Goal: Use online tool/utility: Utilize a website feature to perform a specific function

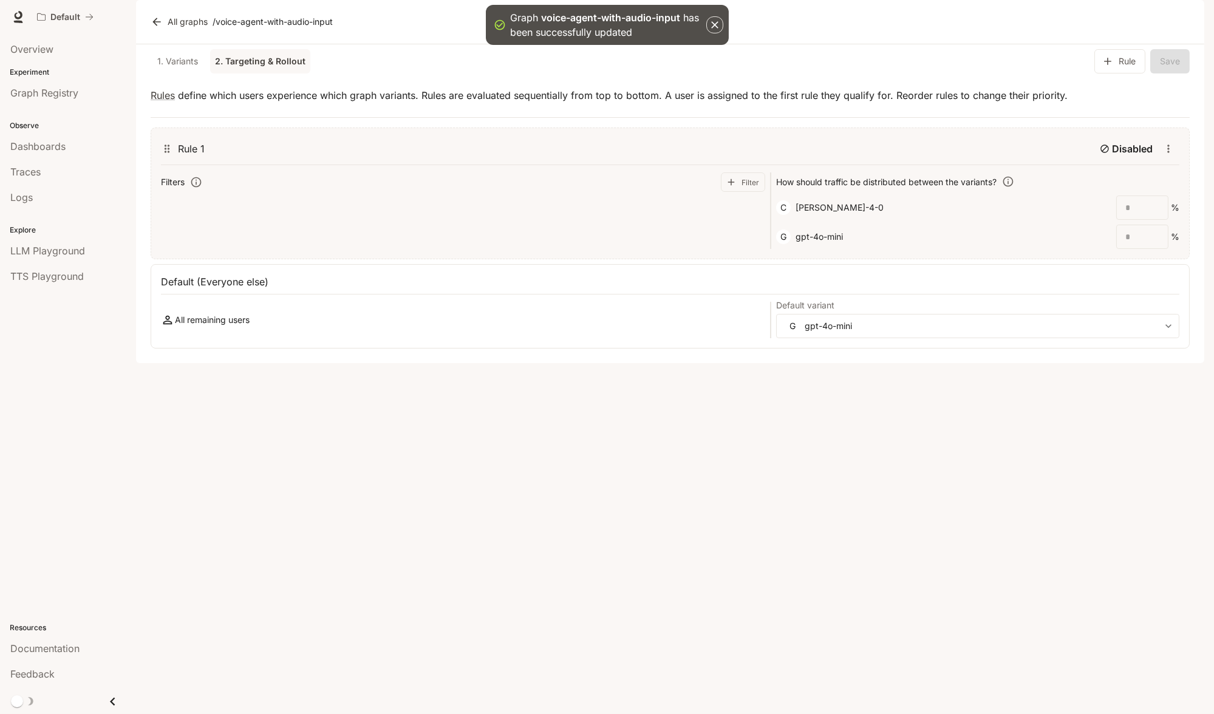
click at [717, 22] on icon "button" at bounding box center [714, 24] width 7 height 7
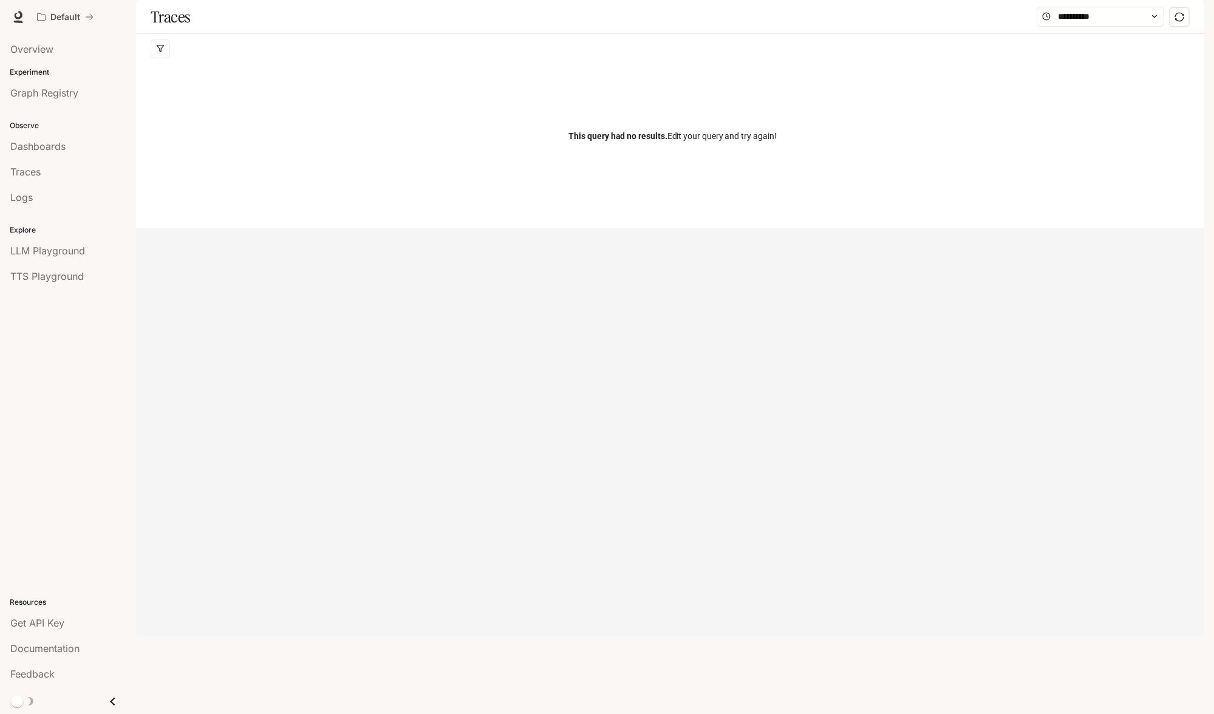
click at [448, 118] on div "This query had no results. Edit your query and try again!" at bounding box center [673, 136] width 1044 height 146
click at [1086, 23] on input "text" at bounding box center [1100, 16] width 85 height 13
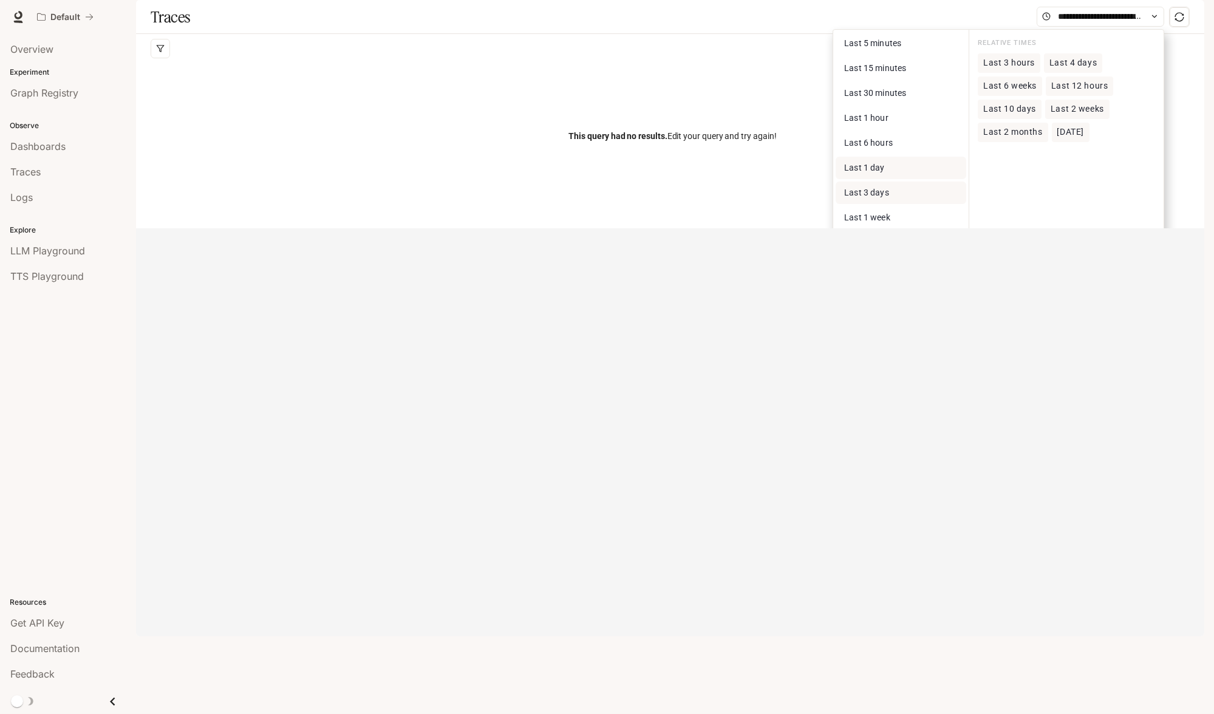
click at [914, 204] on button "Last 3 days" at bounding box center [901, 193] width 131 height 22
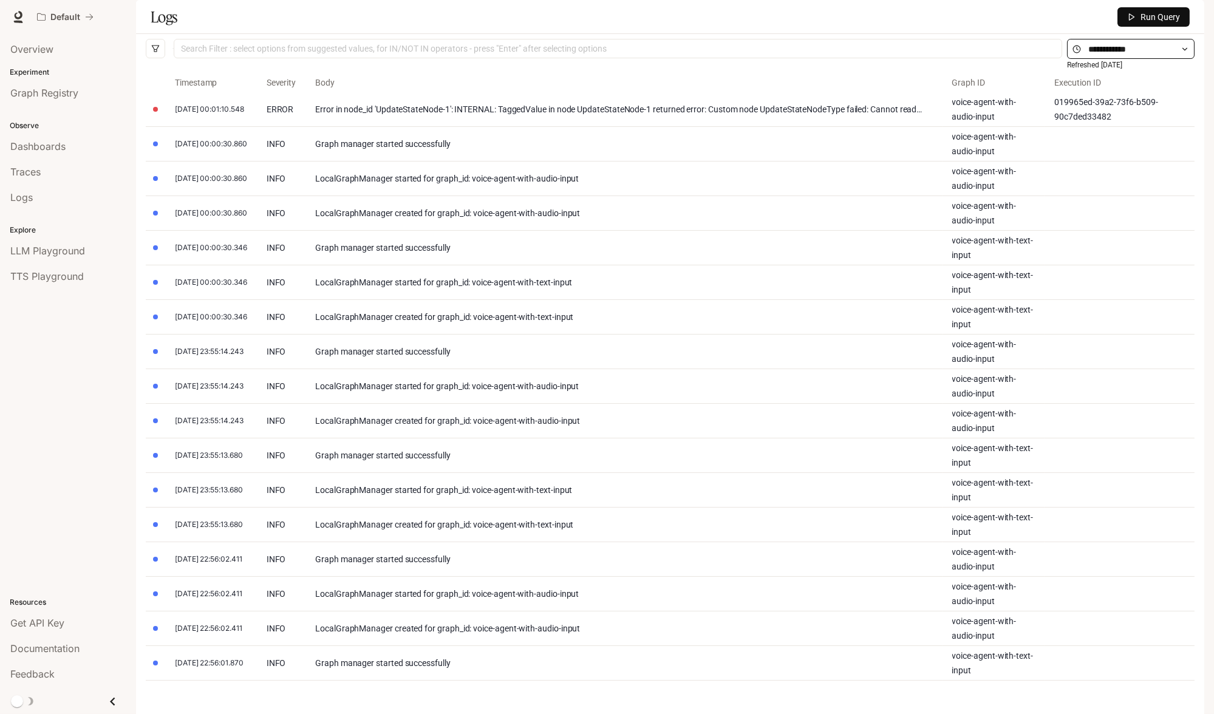
click at [1112, 59] on span at bounding box center [1131, 49] width 128 height 20
click at [1172, 56] on input "text" at bounding box center [1130, 49] width 85 height 13
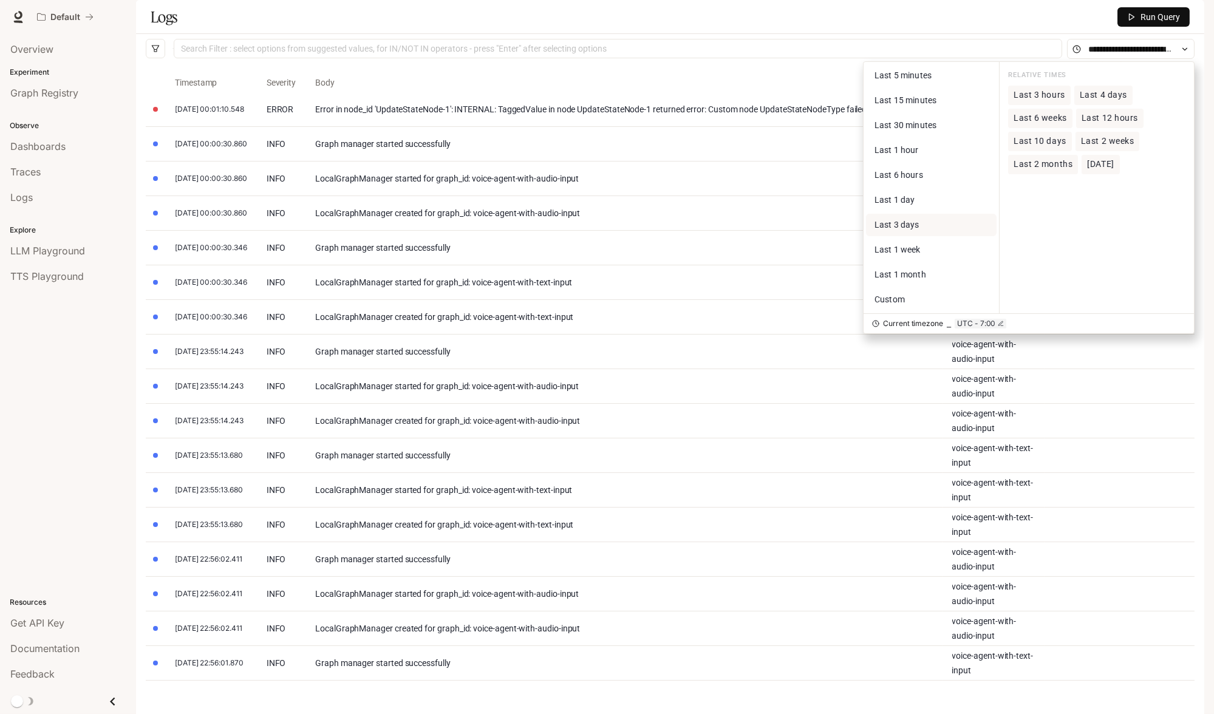
click at [903, 230] on span "Last 3 days" at bounding box center [896, 225] width 45 height 10
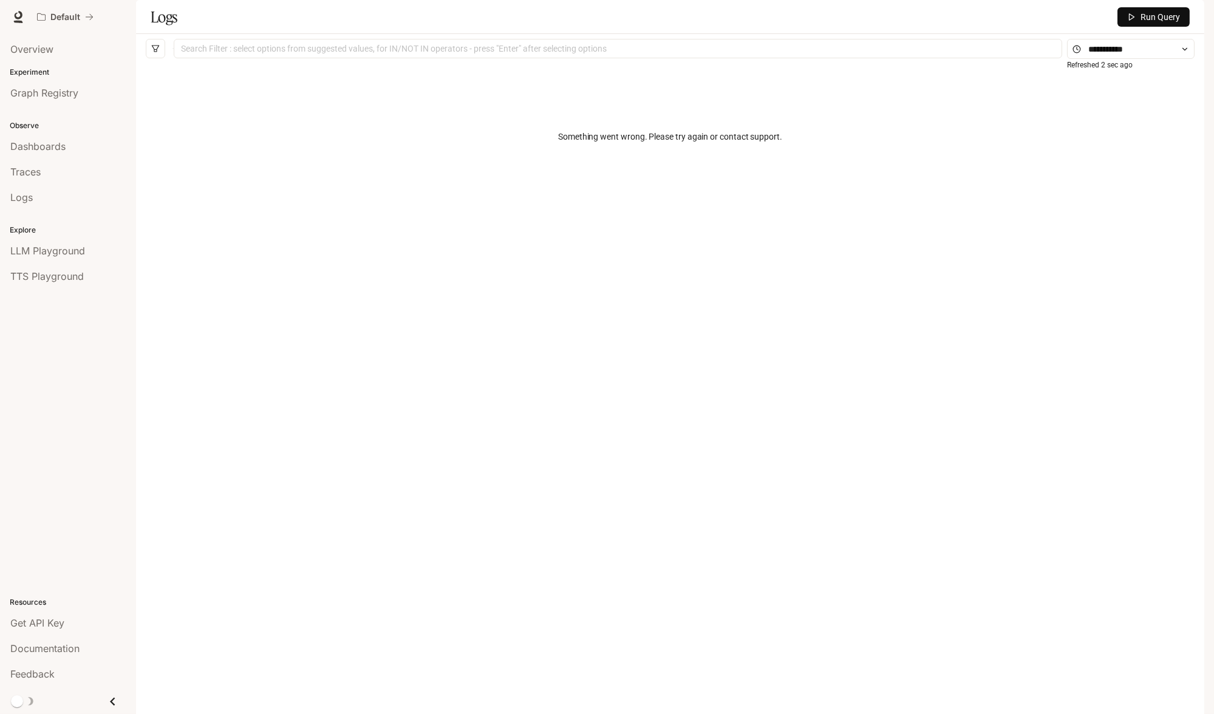
click at [1145, 24] on span "Run Query" at bounding box center [1159, 16] width 39 height 13
click at [1131, 27] on button "Run Query" at bounding box center [1153, 16] width 72 height 19
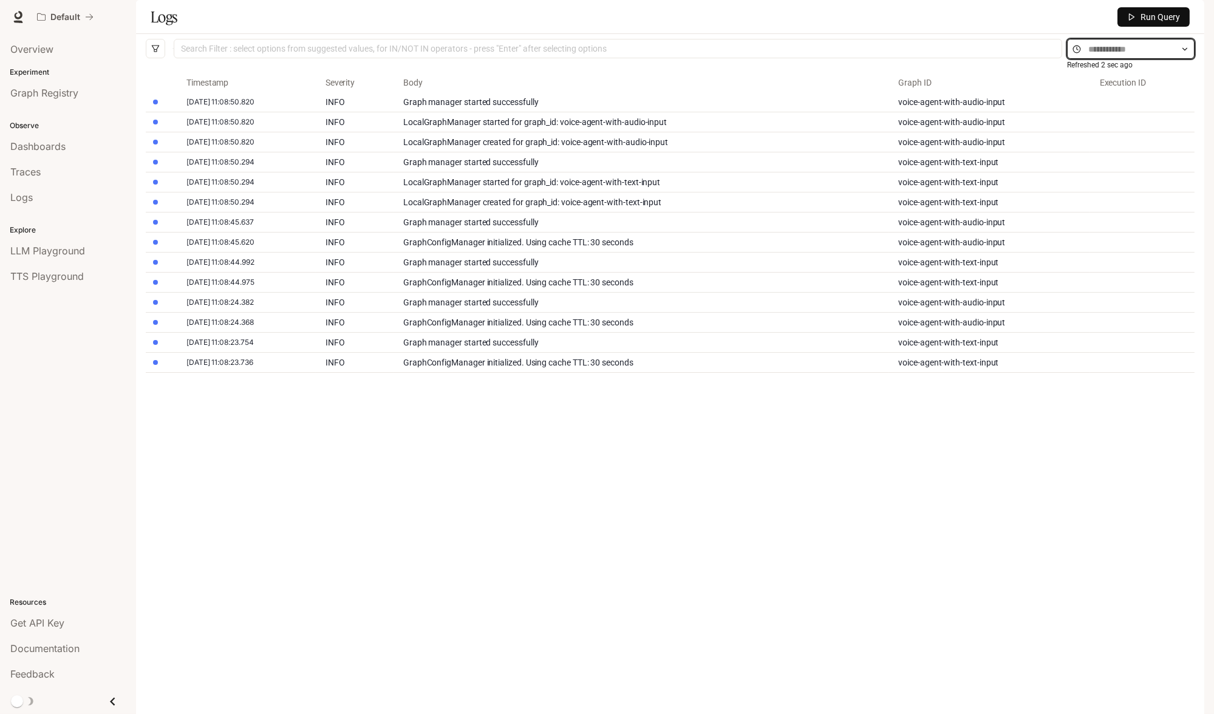
click at [1096, 56] on input "text" at bounding box center [1130, 49] width 85 height 13
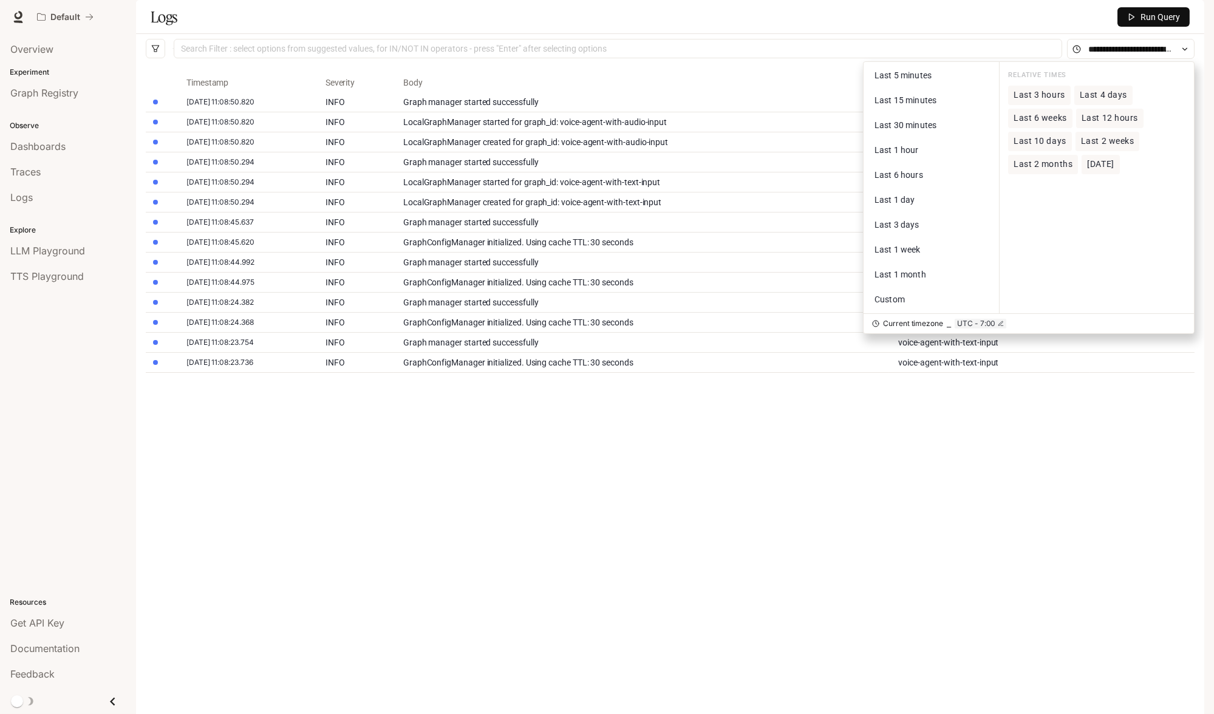
click at [699, 584] on div "Timestamp Severity Body Graph ID Execution ID 2025-09-21 11:08:50.820 INFO Grap…" at bounding box center [670, 378] width 1049 height 610
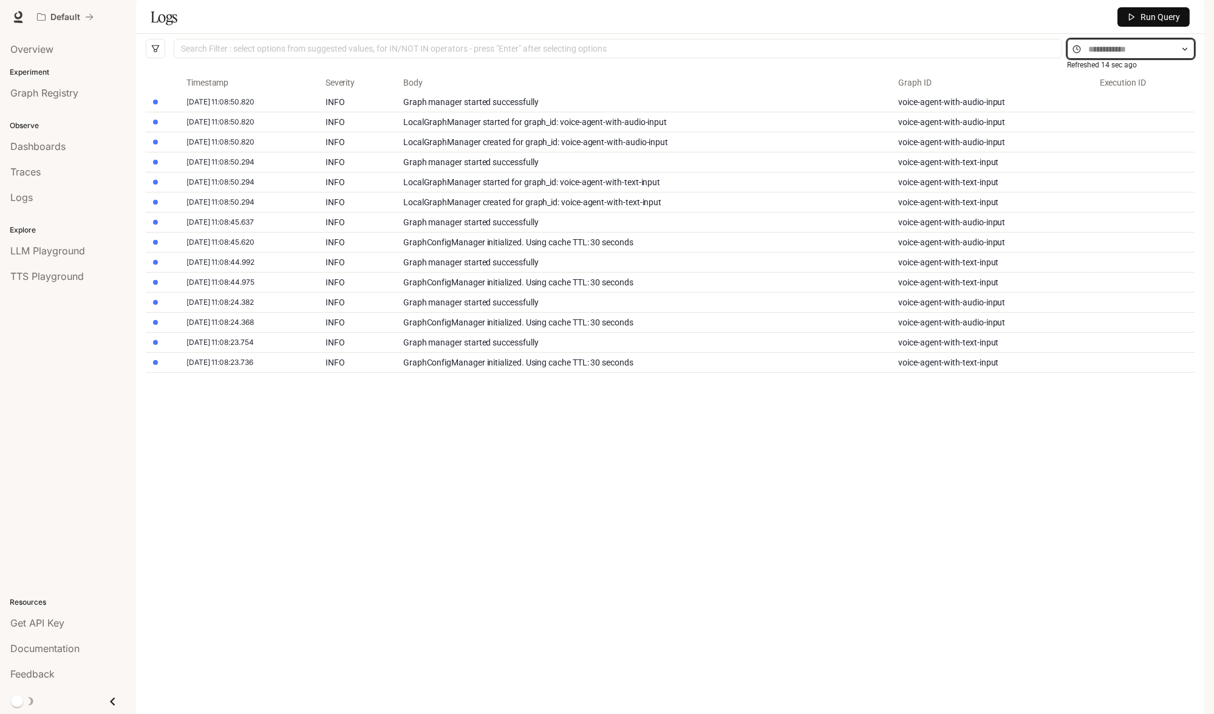
click at [1123, 56] on input "text" at bounding box center [1130, 49] width 85 height 13
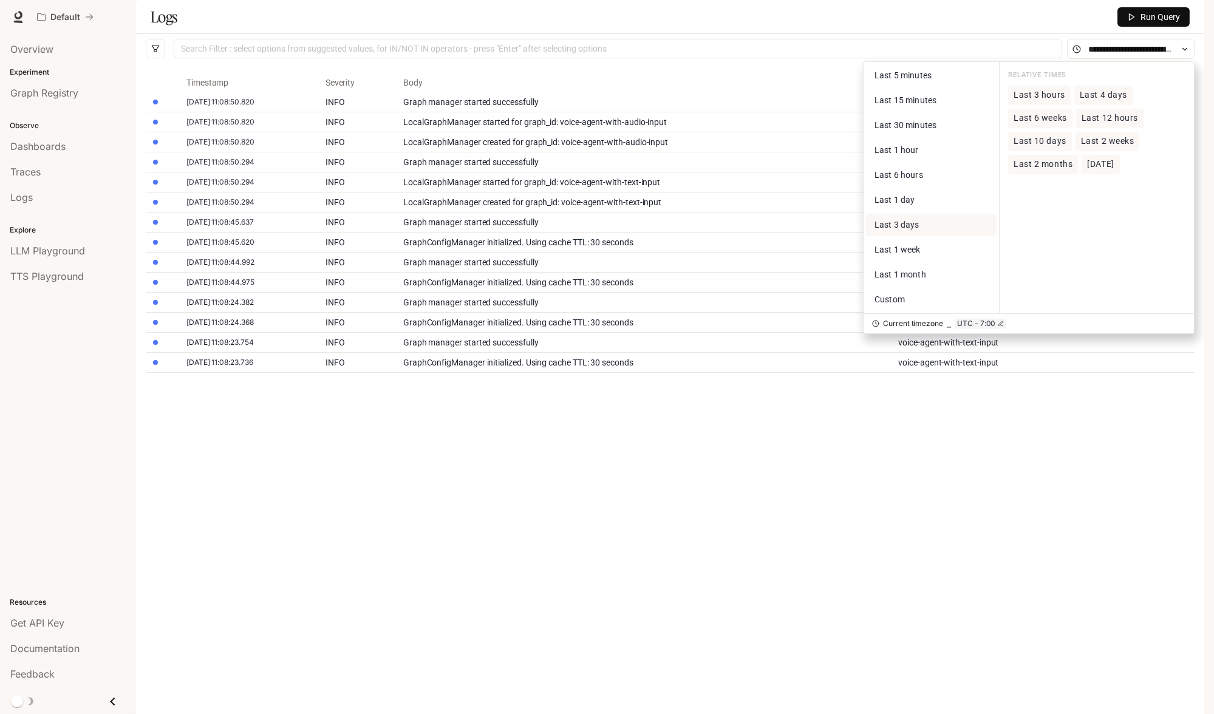
click at [915, 236] on button "Last 3 days" at bounding box center [931, 225] width 131 height 22
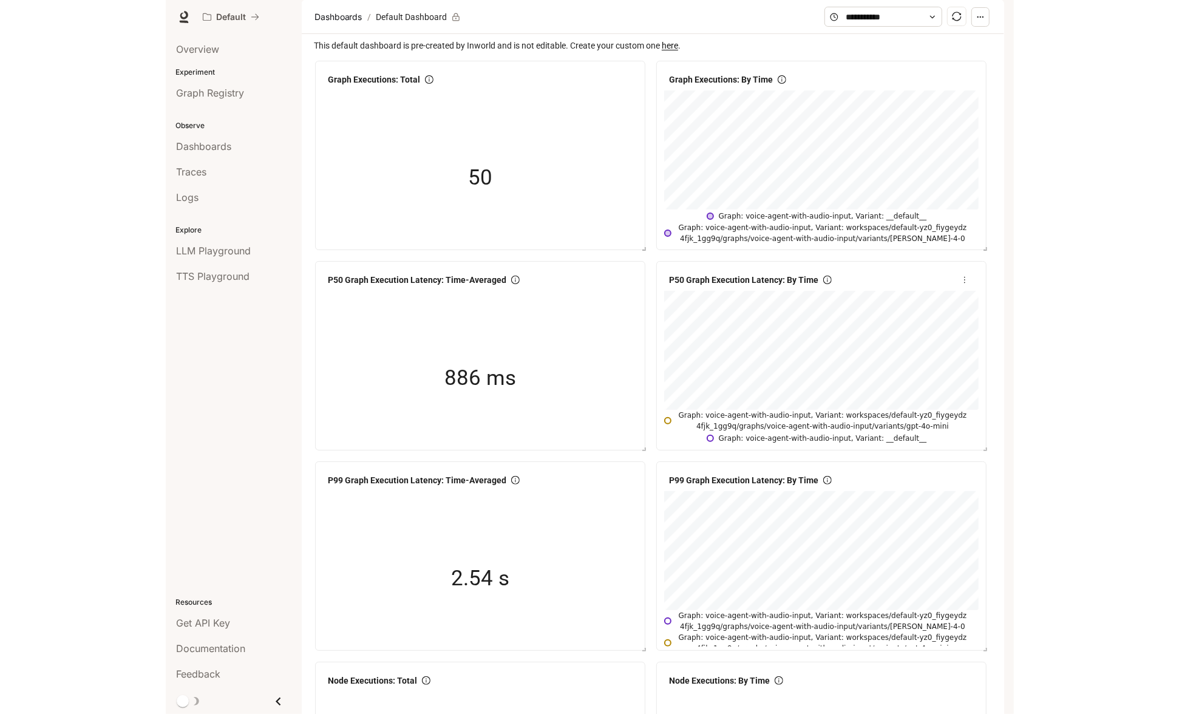
scroll to position [14, 0]
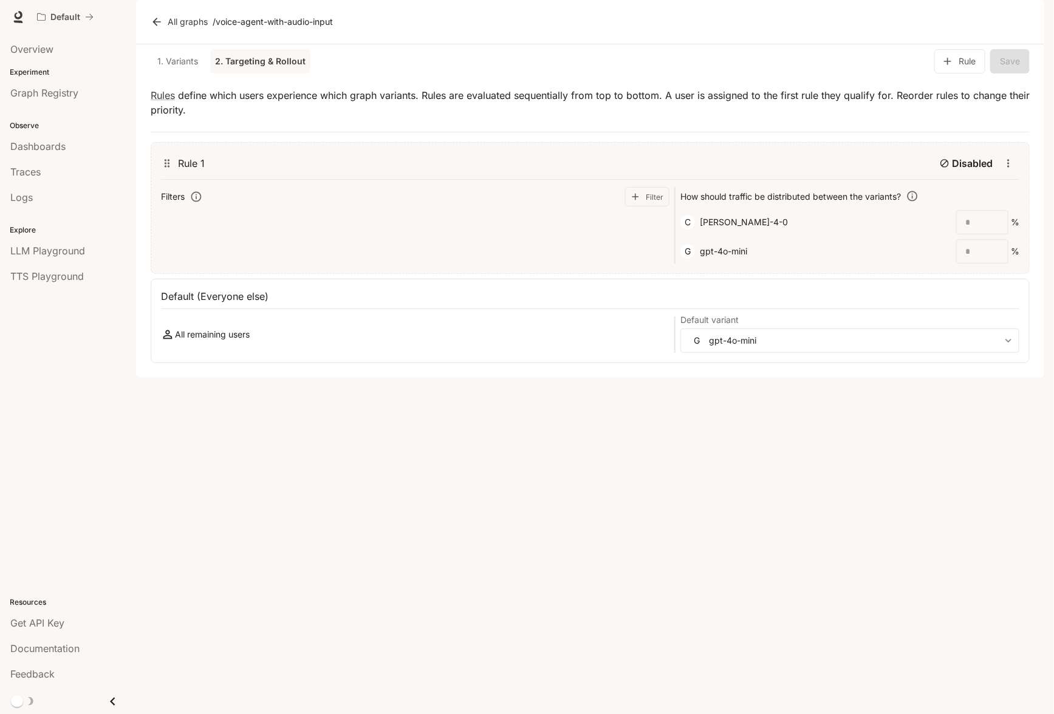
click at [170, 73] on link "1. Variants" at bounding box center [178, 61] width 55 height 24
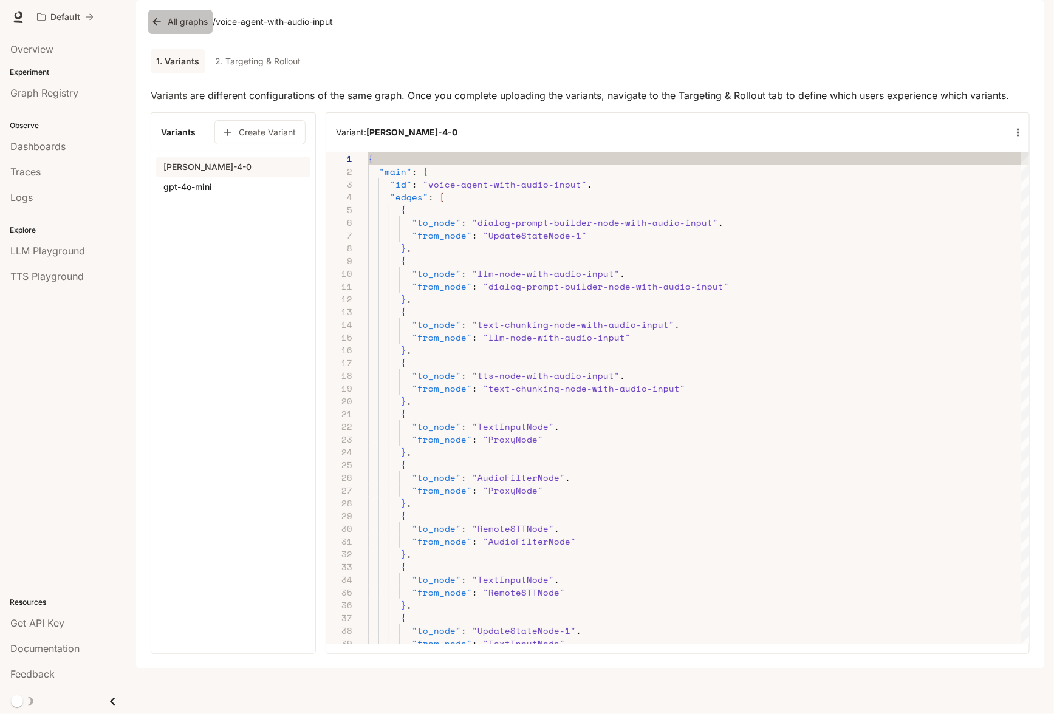
click at [183, 34] on link "All graphs" at bounding box center [180, 22] width 64 height 24
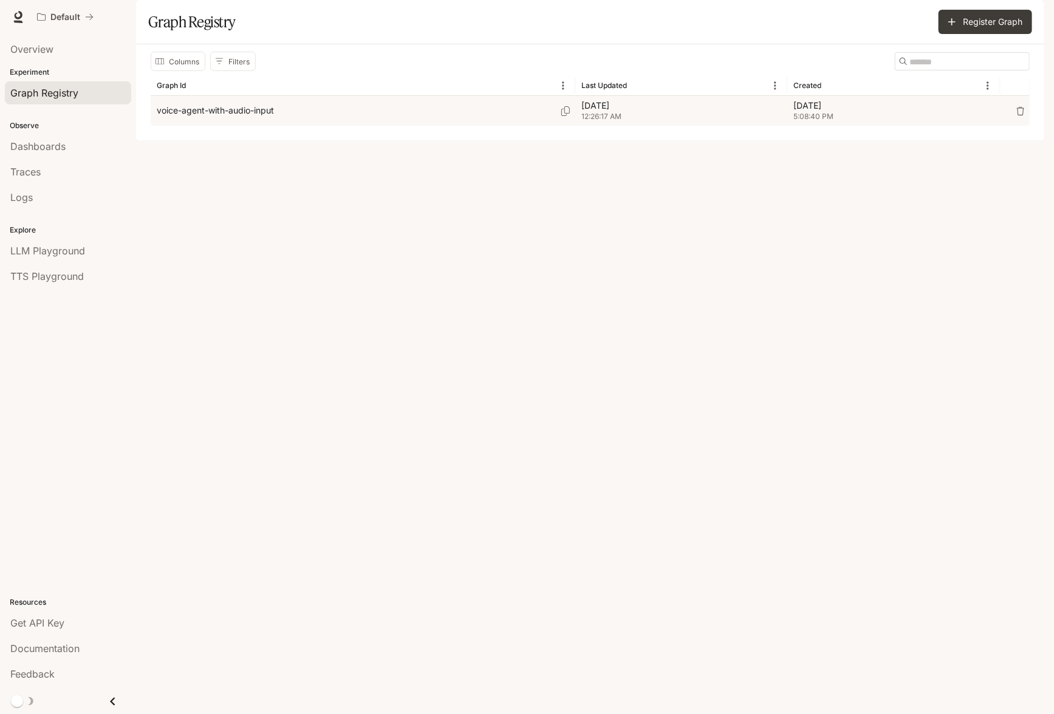
click at [221, 117] on p "voice-agent-with-audio-input" at bounding box center [215, 110] width 117 height 12
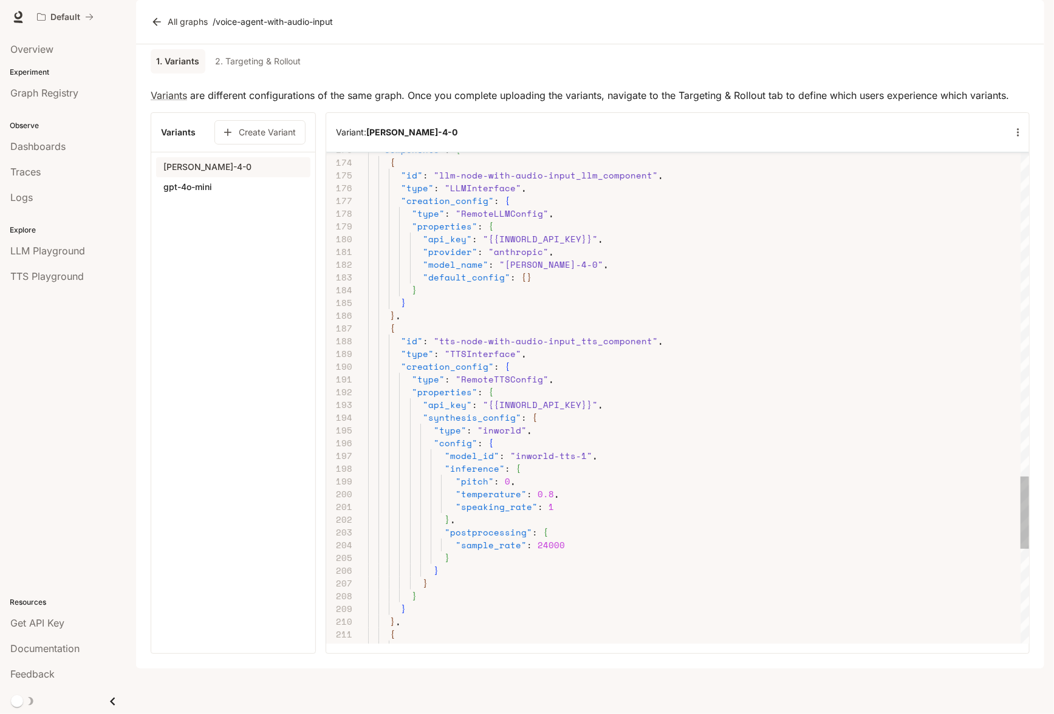
scroll to position [89, 146]
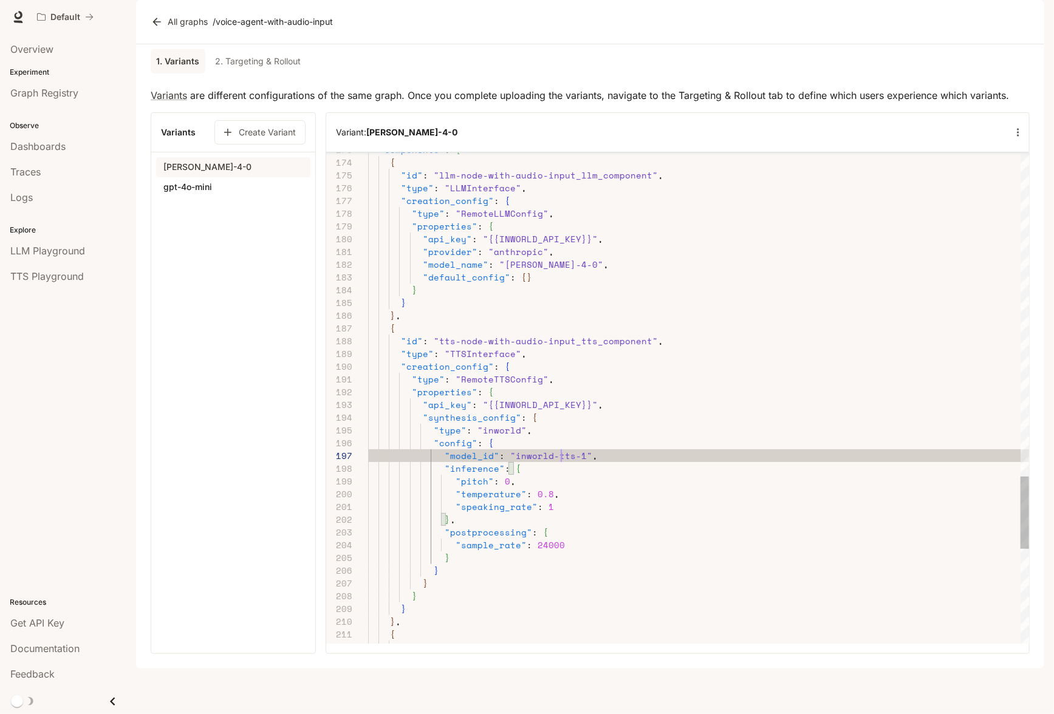
type textarea "**********"
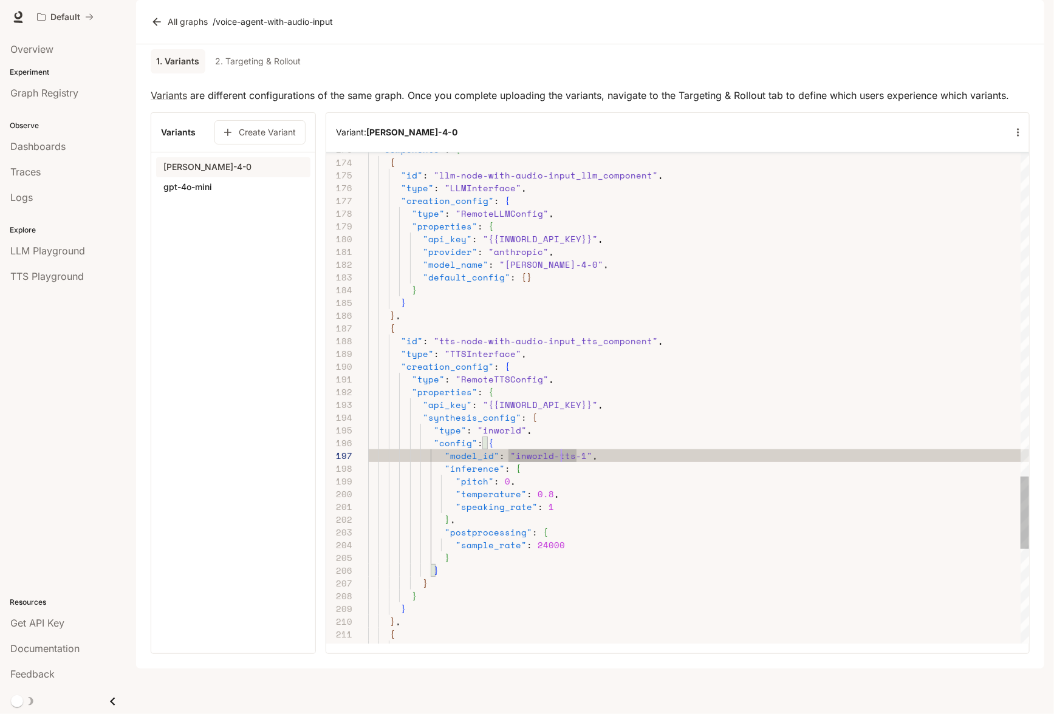
scroll to position [50, 36]
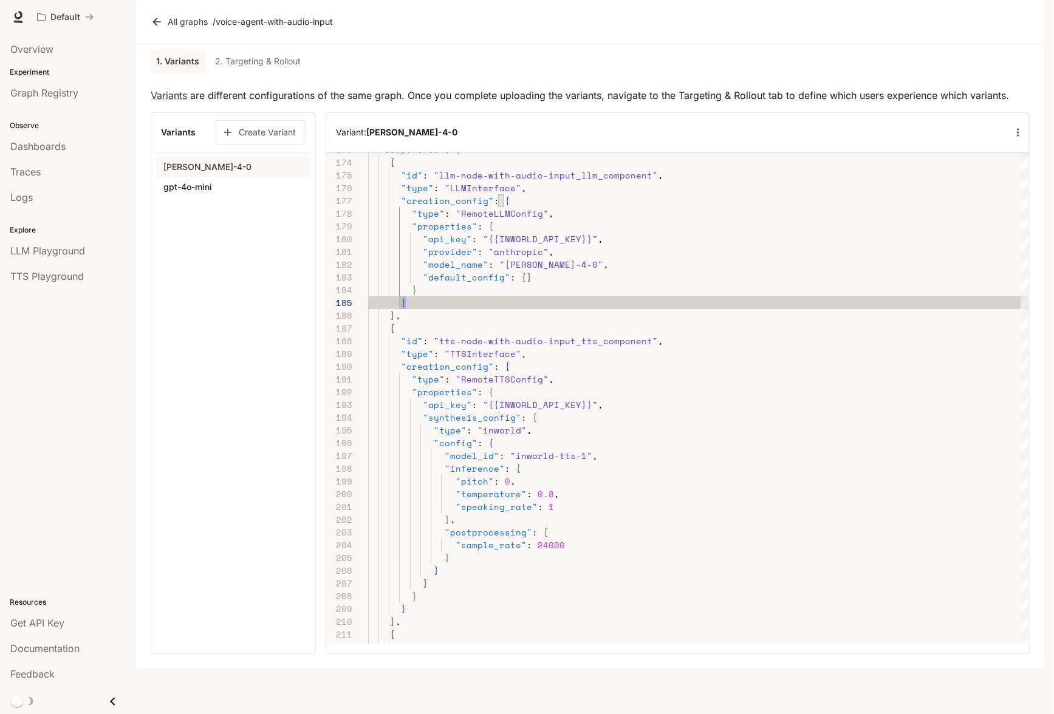
click at [276, 73] on link "2. Targeting & Rollout" at bounding box center [257, 61] width 95 height 24
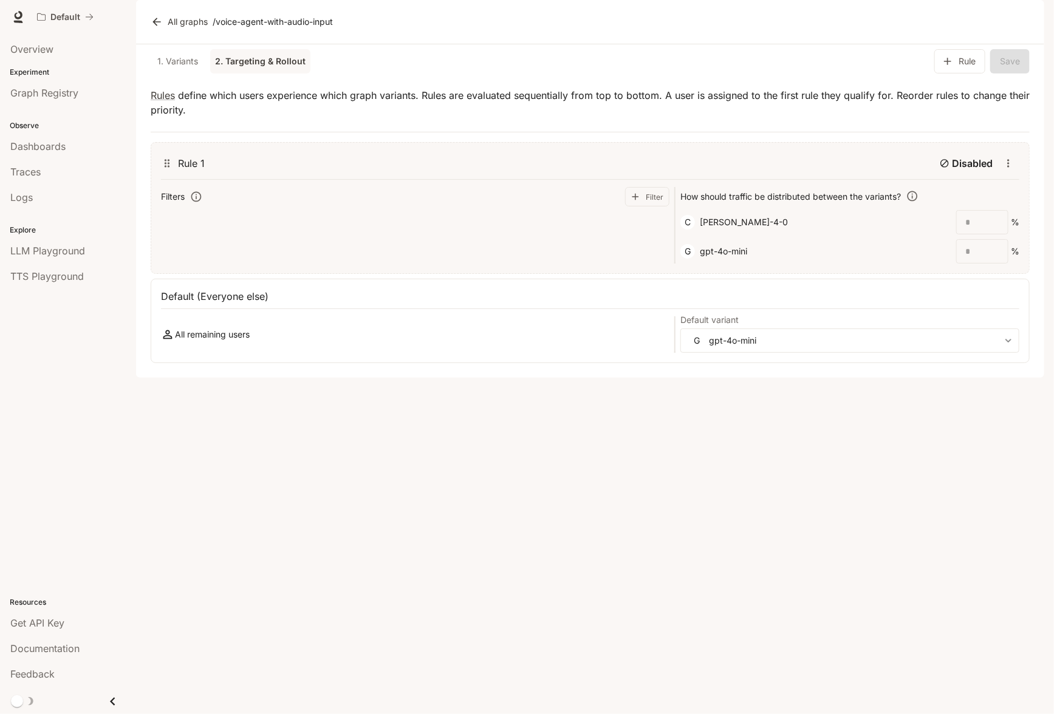
click at [193, 73] on link "1. Variants" at bounding box center [178, 61] width 55 height 24
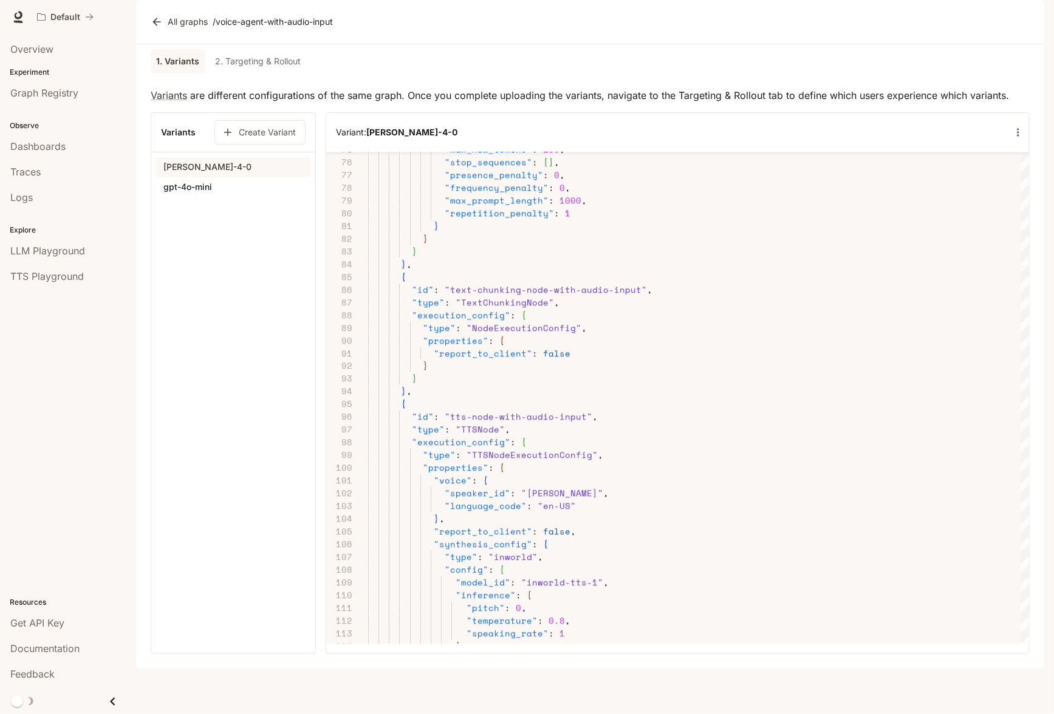
click at [160, 28] on icon at bounding box center [157, 22] width 12 height 12
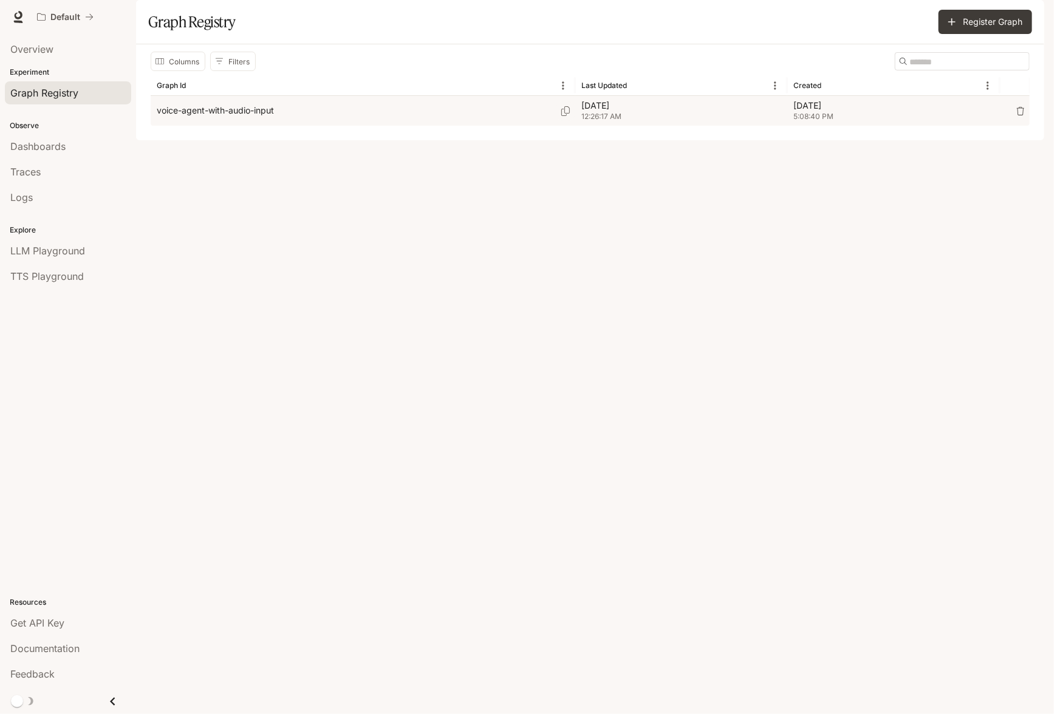
click at [261, 117] on p "voice-agent-with-audio-input" at bounding box center [215, 110] width 117 height 12
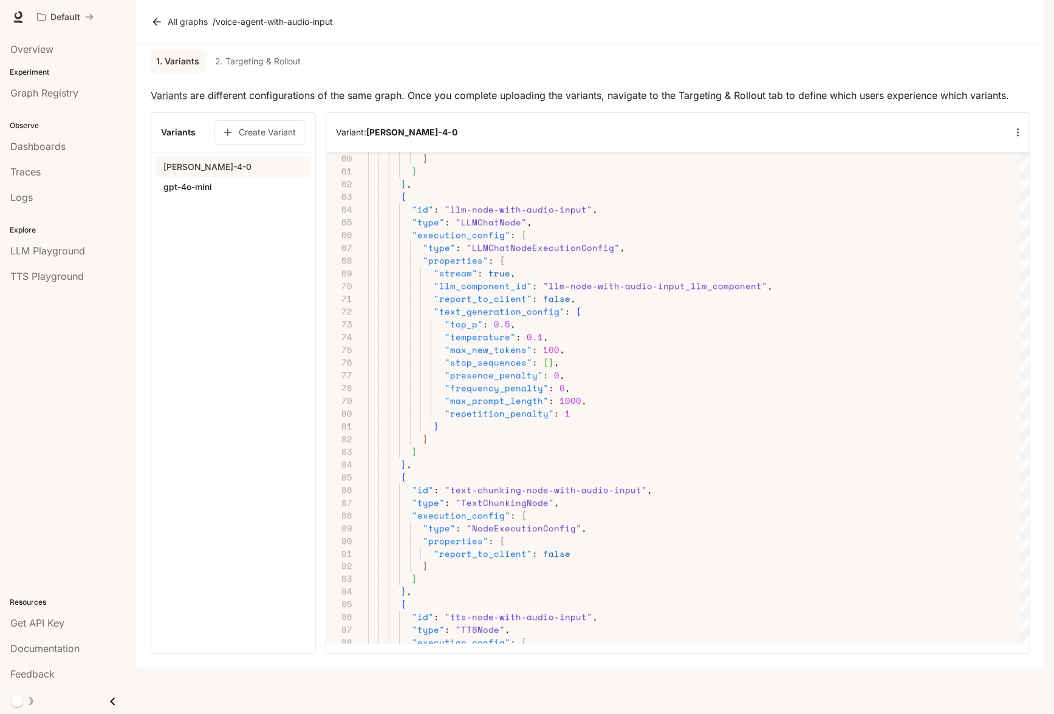
click at [262, 73] on link "2. Targeting & Rollout" at bounding box center [257, 61] width 95 height 24
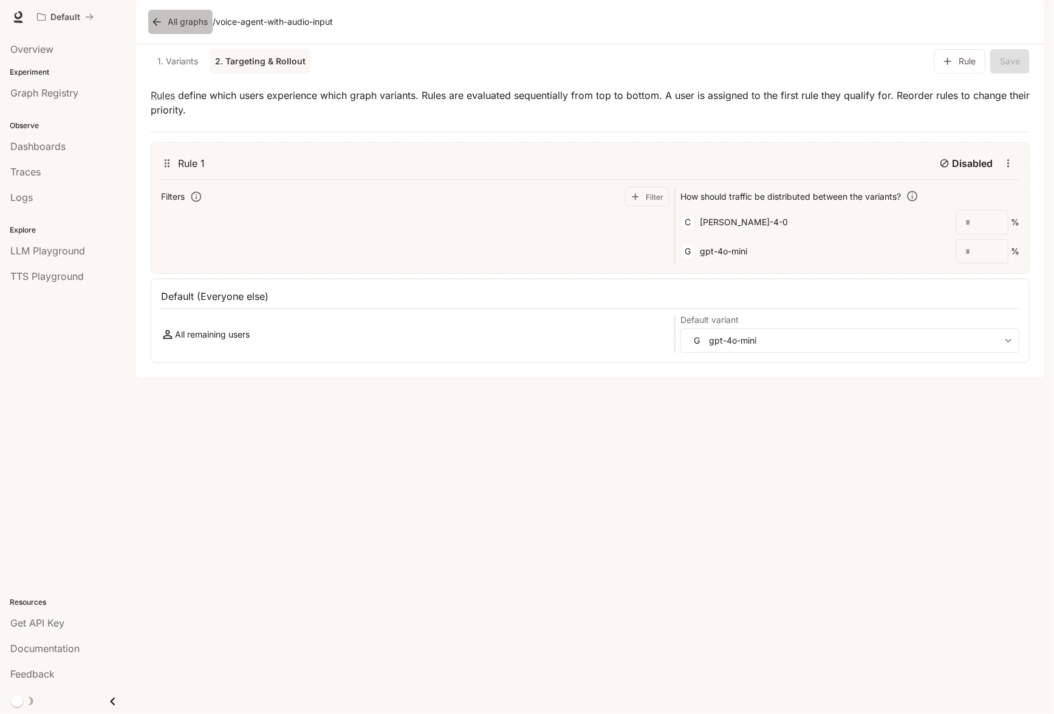
click at [157, 34] on link "All graphs" at bounding box center [180, 22] width 64 height 24
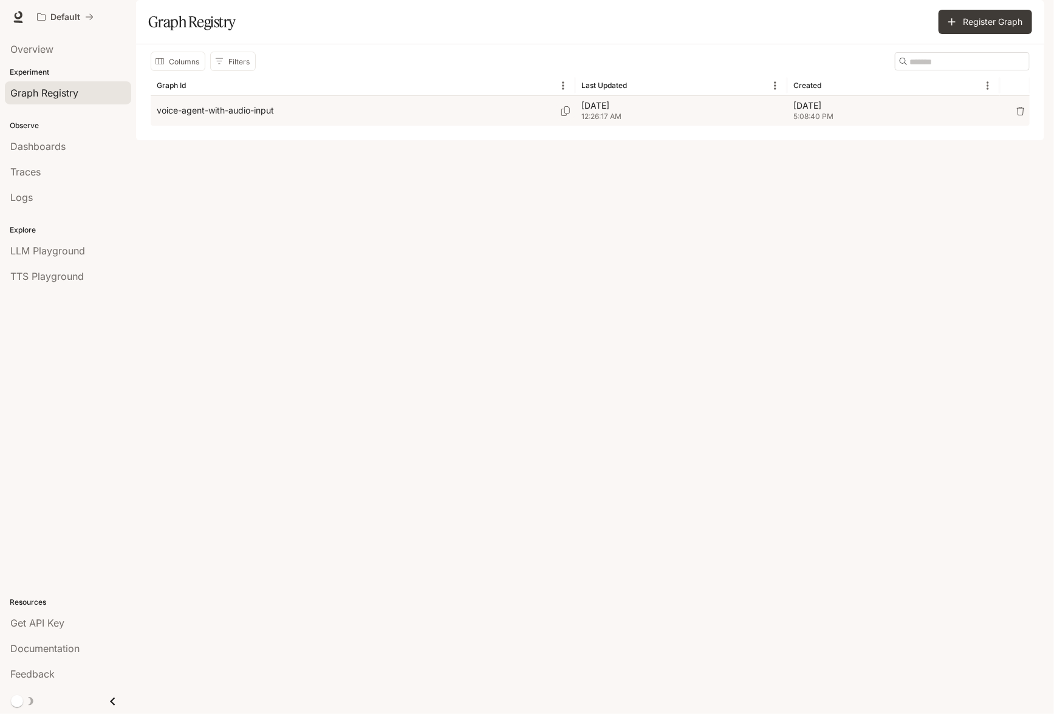
click at [231, 117] on p "voice-agent-with-audio-input" at bounding box center [215, 110] width 117 height 12
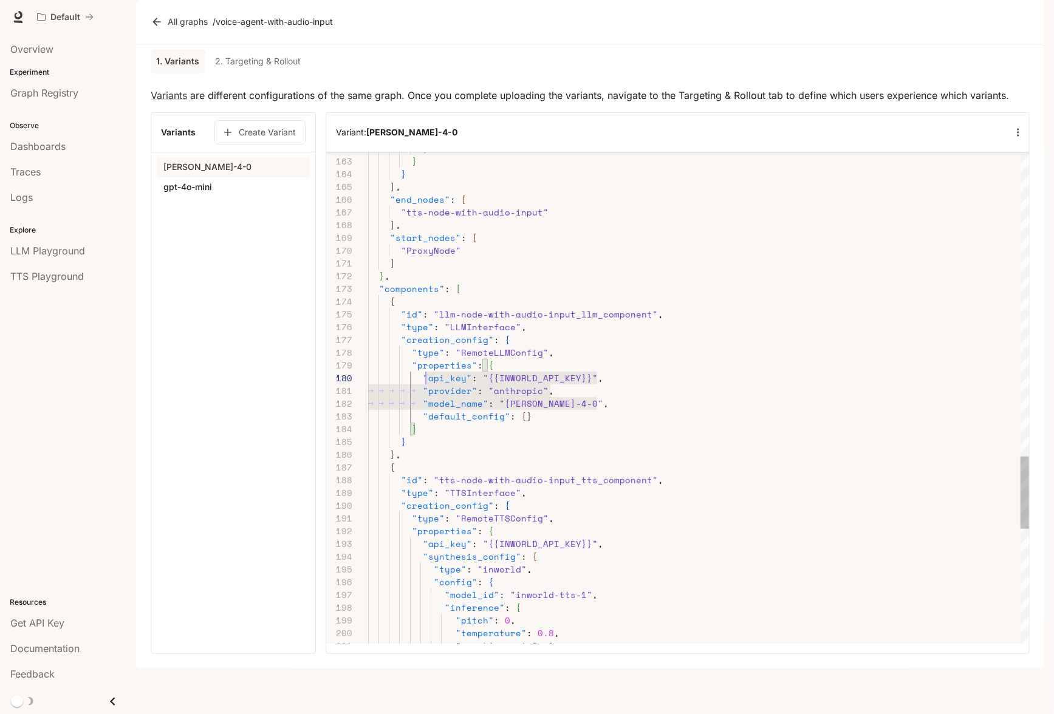
scroll to position [115, 56]
drag, startPoint x: 602, startPoint y: 435, endPoint x: 423, endPoint y: 417, distance: 180.7
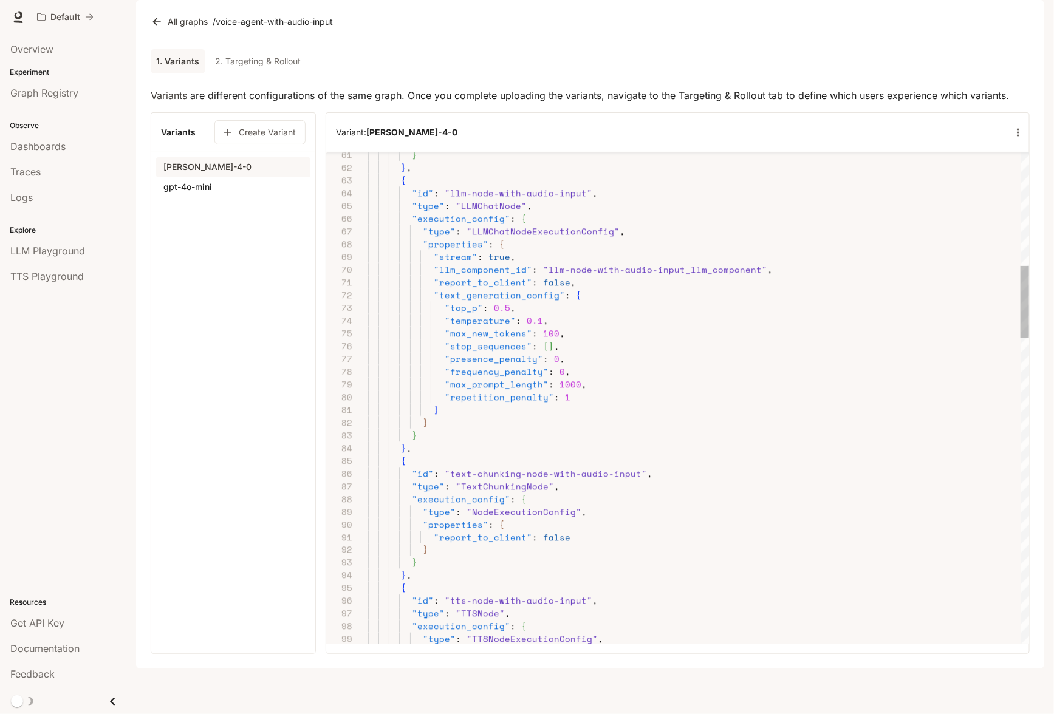
type textarea "**********"
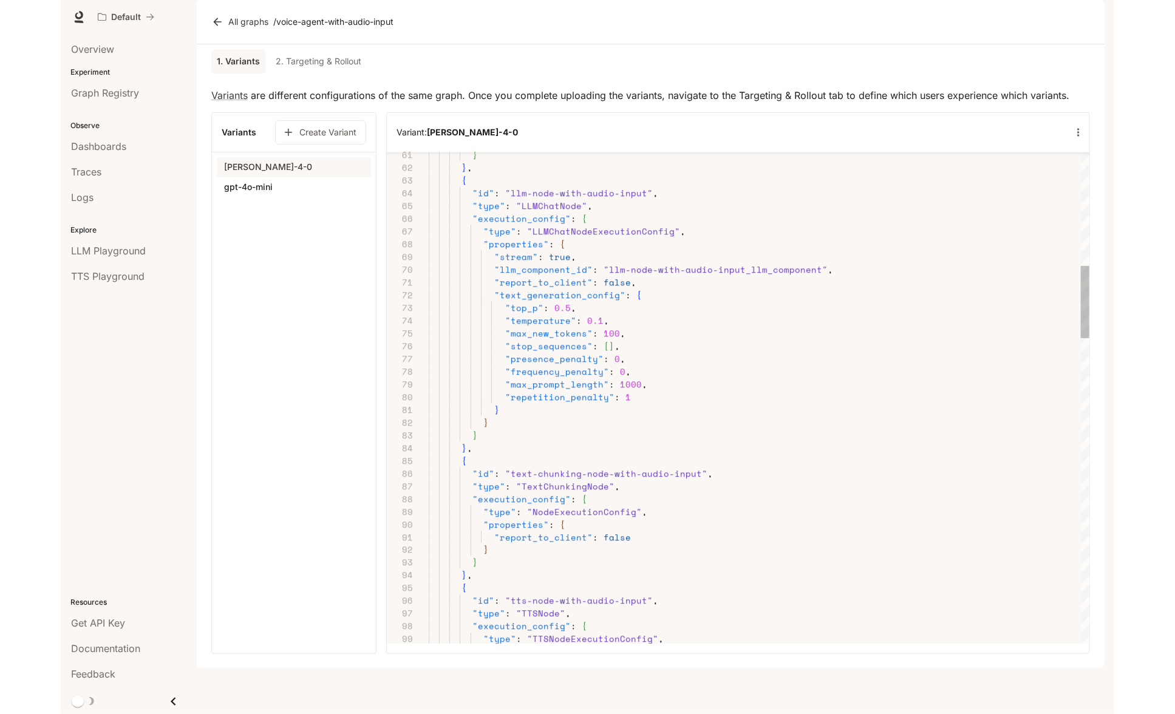
scroll to position [38, 103]
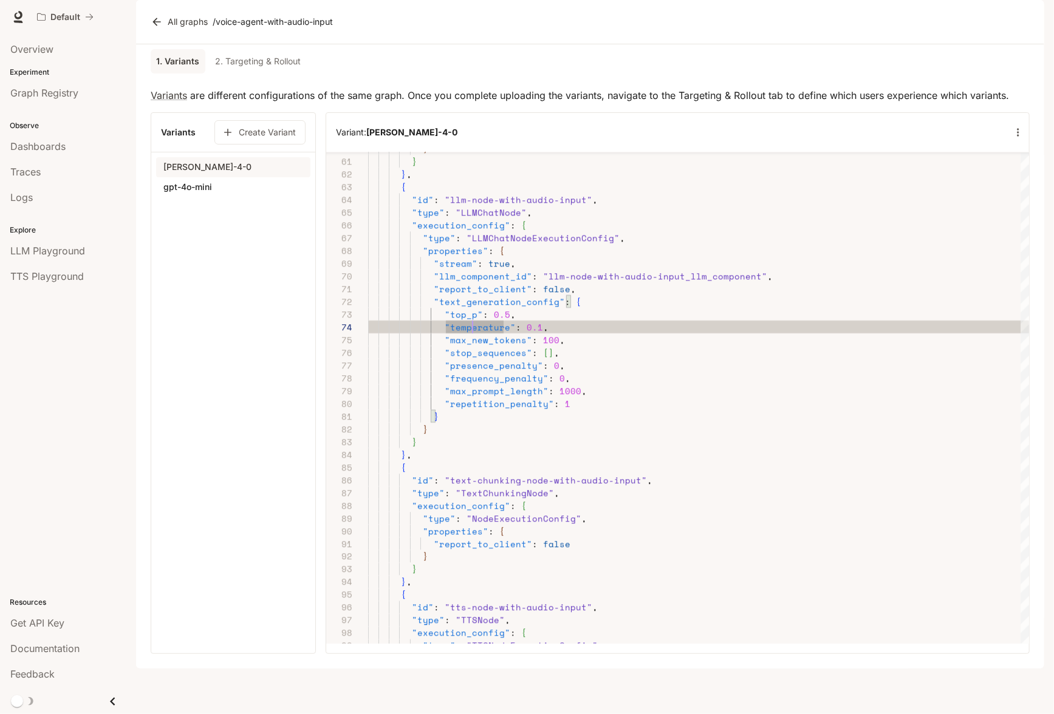
click at [265, 73] on link "2. Targeting & Rollout" at bounding box center [257, 61] width 95 height 24
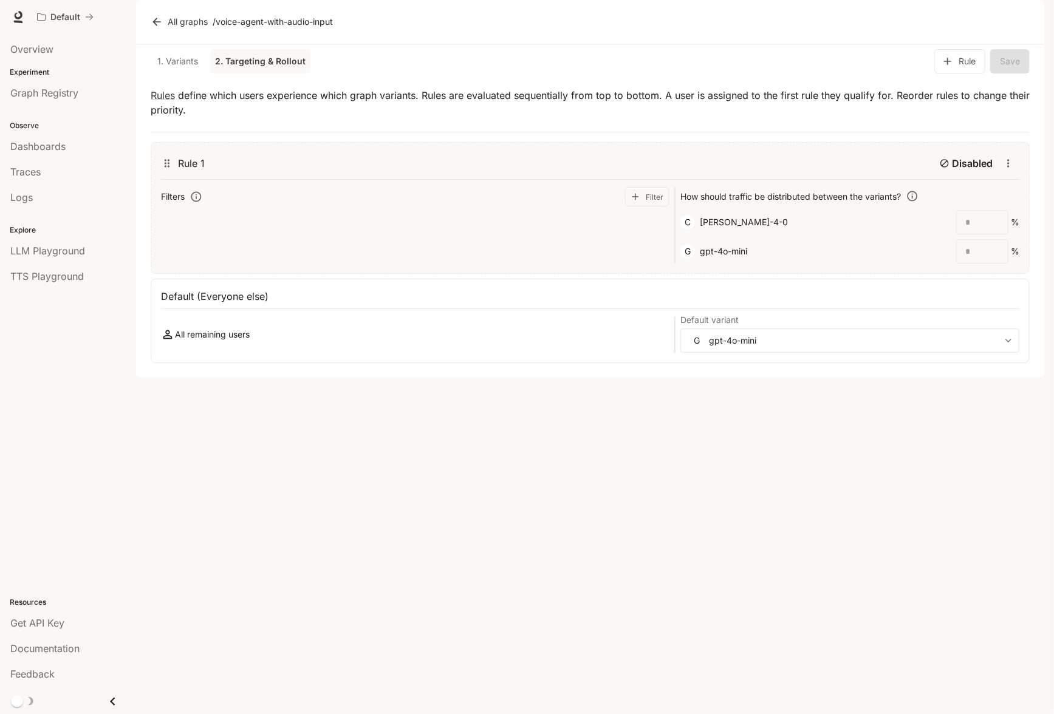
click at [155, 28] on icon at bounding box center [157, 22] width 12 height 12
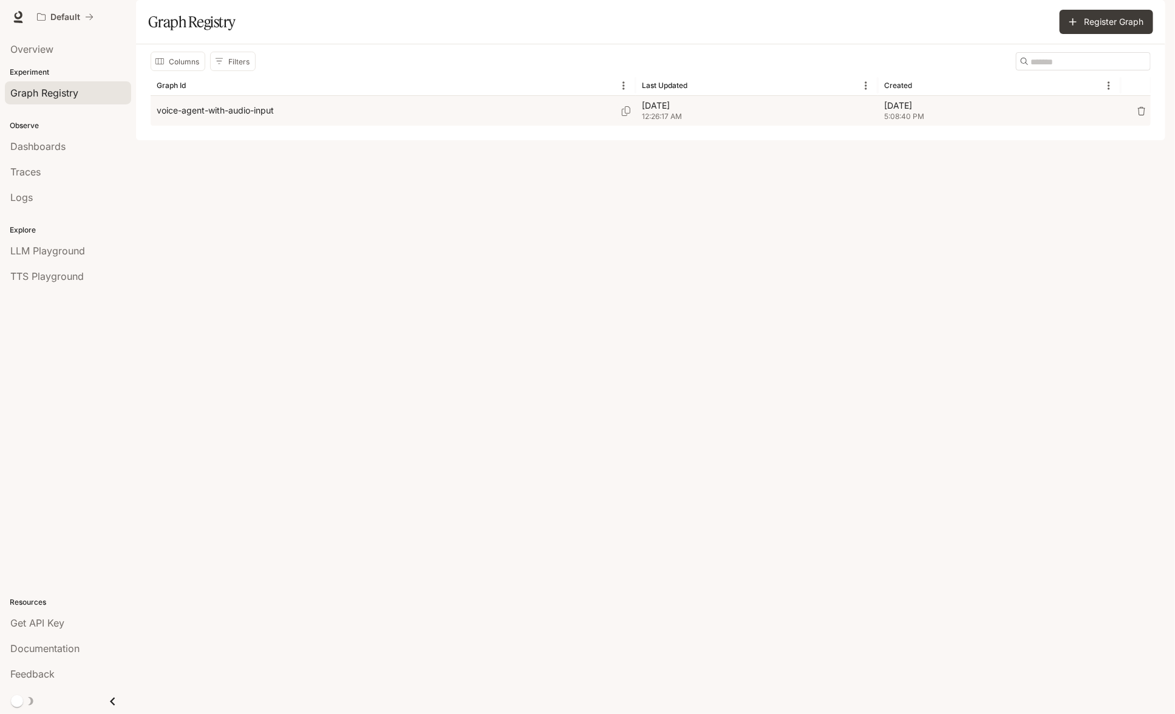
click at [234, 126] on div "voice-agent-with-audio-input" at bounding box center [393, 111] width 473 height 30
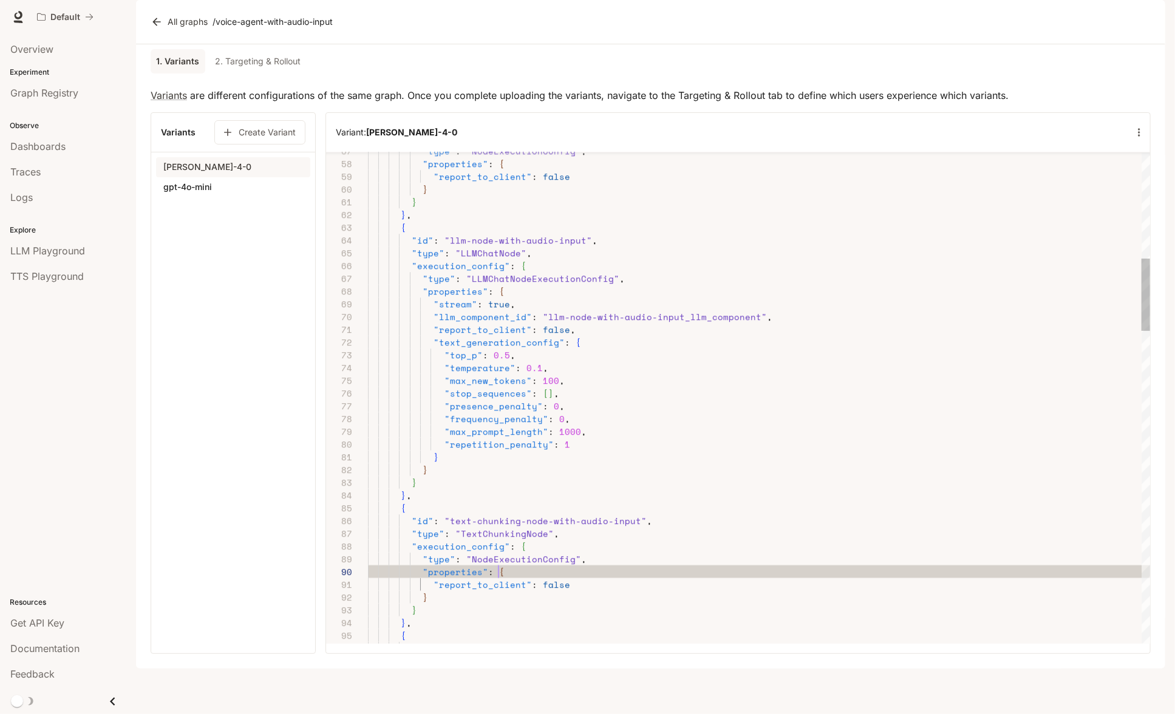
type textarea "**********"
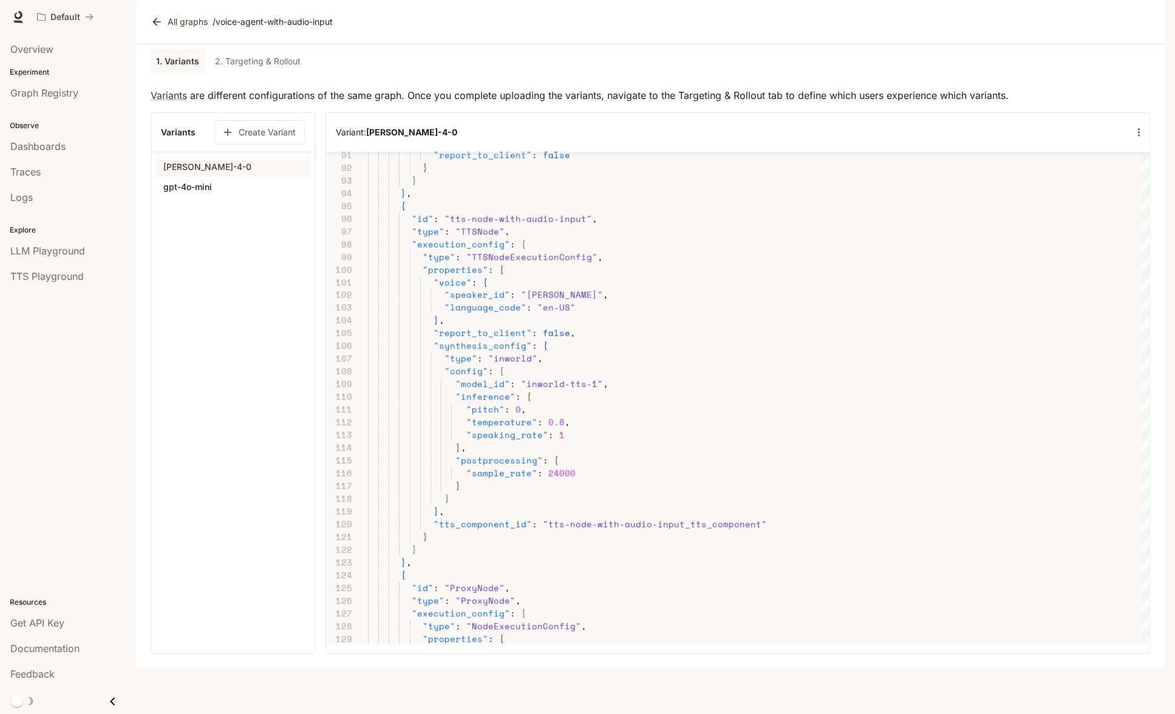
click at [273, 73] on link "2. Targeting & Rollout" at bounding box center [257, 61] width 95 height 24
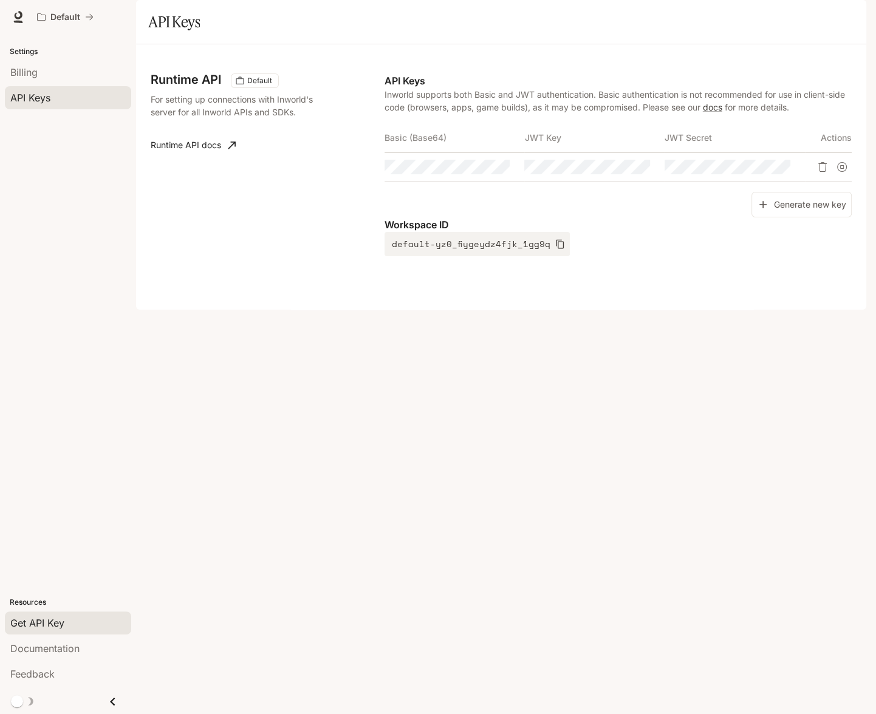
click at [839, 19] on button "button" at bounding box center [849, 17] width 24 height 24
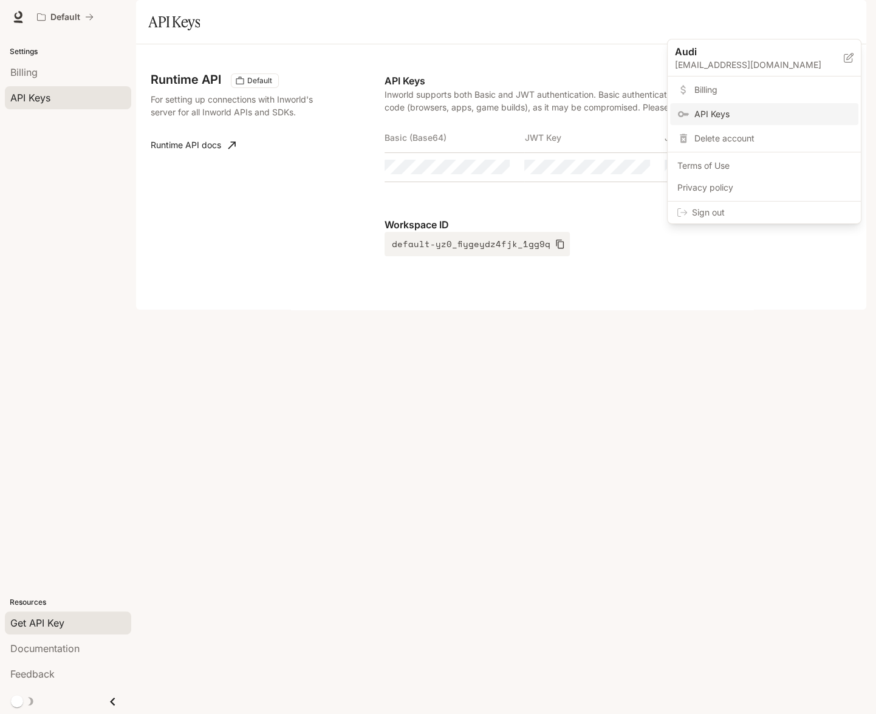
click at [577, 60] on div at bounding box center [438, 357] width 876 height 714
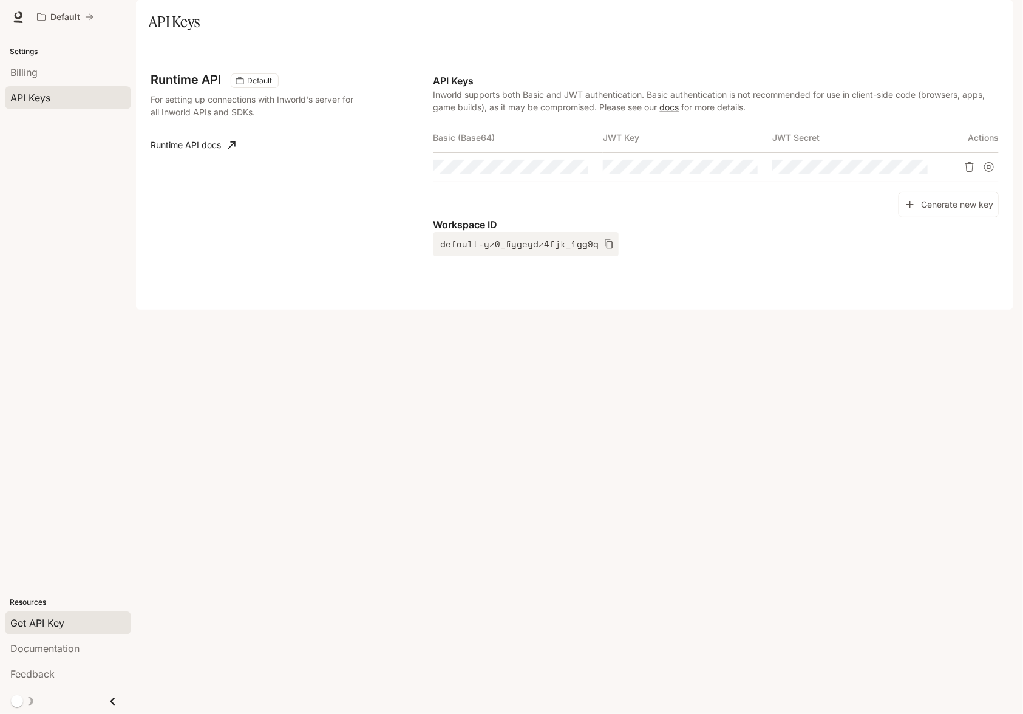
click at [875, 22] on div "button" at bounding box center [996, 17] width 17 height 17
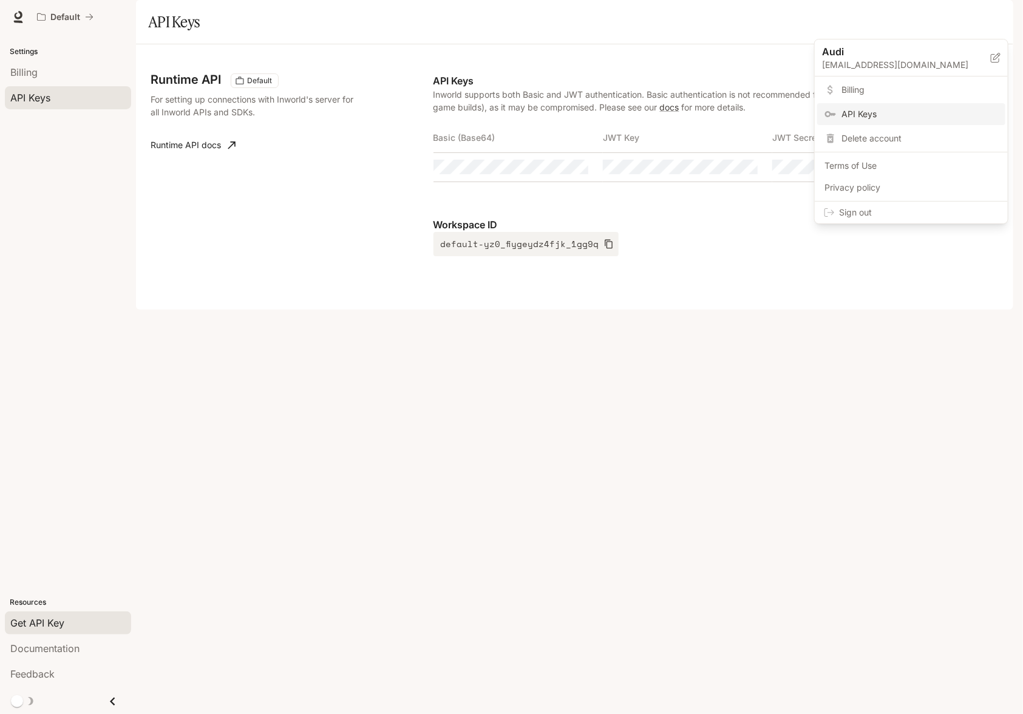
click at [809, 319] on div at bounding box center [511, 357] width 1023 height 714
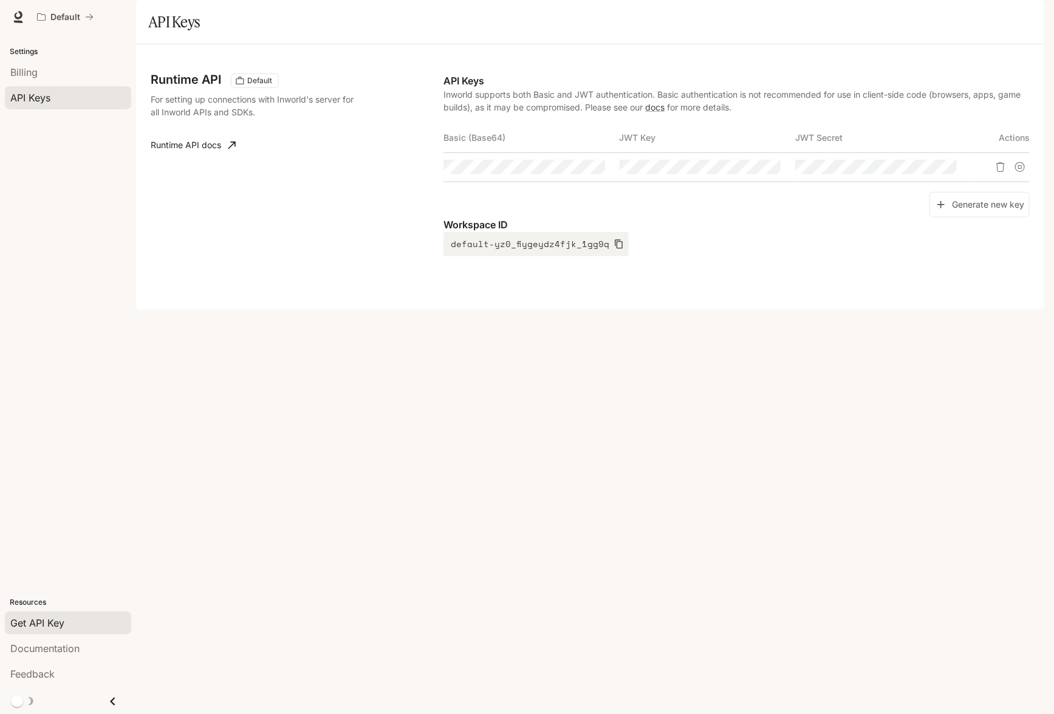
click at [875, 18] on icon "button" at bounding box center [1027, 17] width 10 height 10
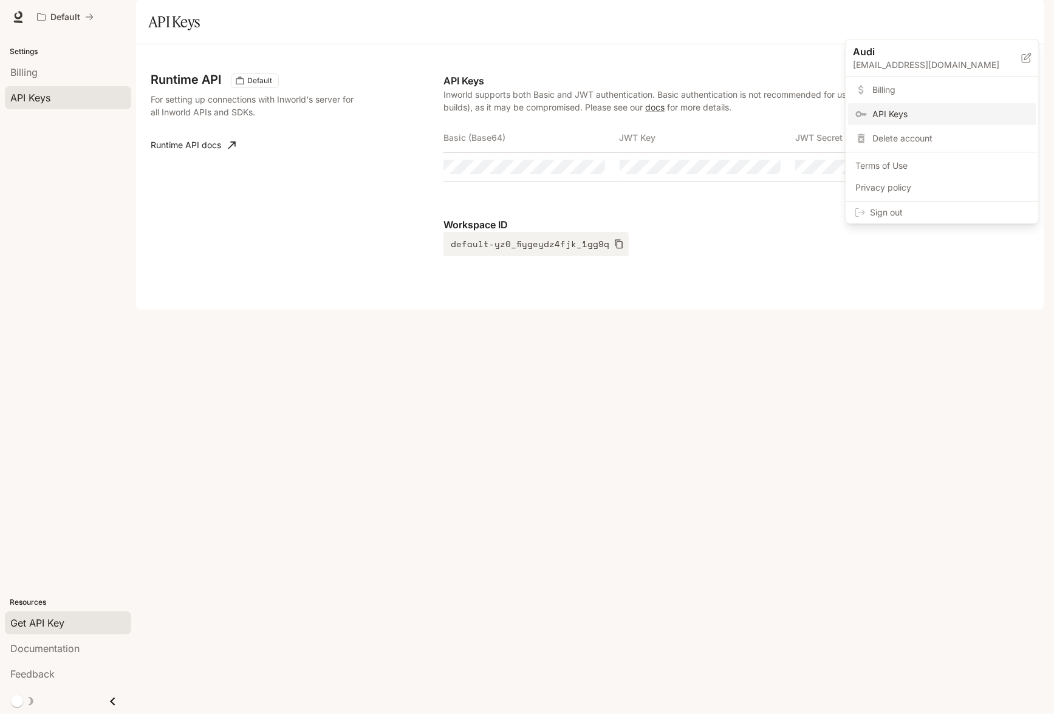
click at [819, 411] on div at bounding box center [527, 357] width 1054 height 714
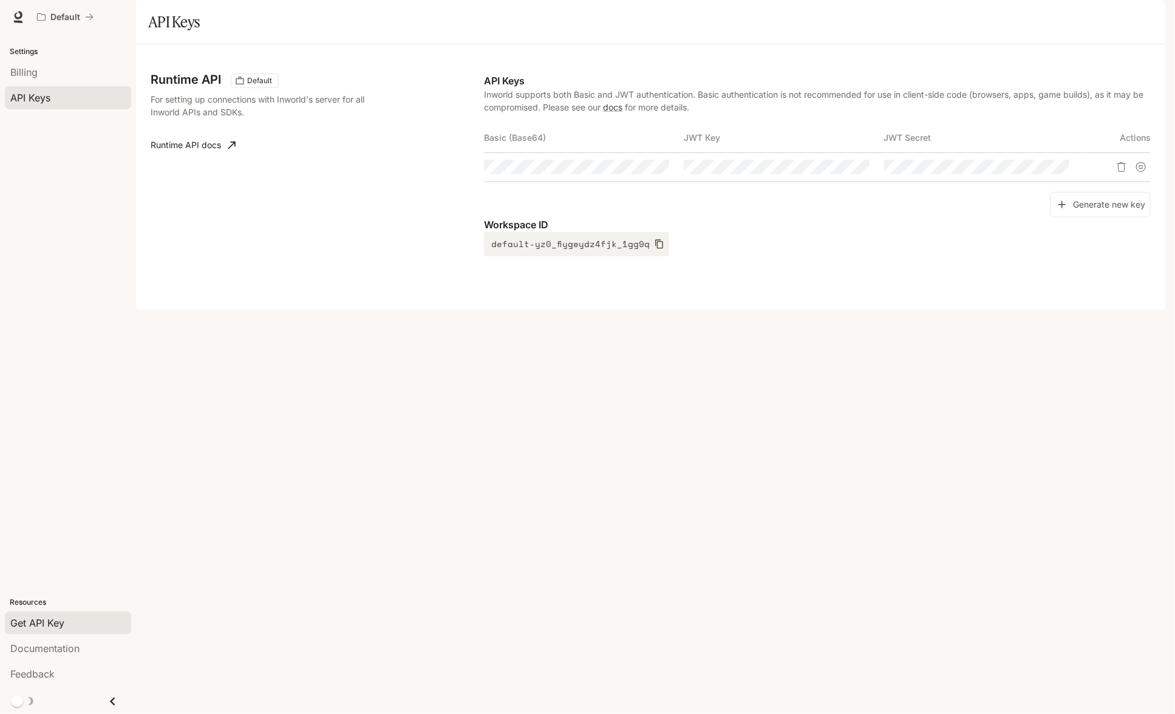
click at [826, 295] on div "Runtime API Default For setting up connections with Inworld's server for all In…" at bounding box center [651, 177] width 1000 height 236
click at [875, 13] on icon "button" at bounding box center [1148, 17] width 10 height 10
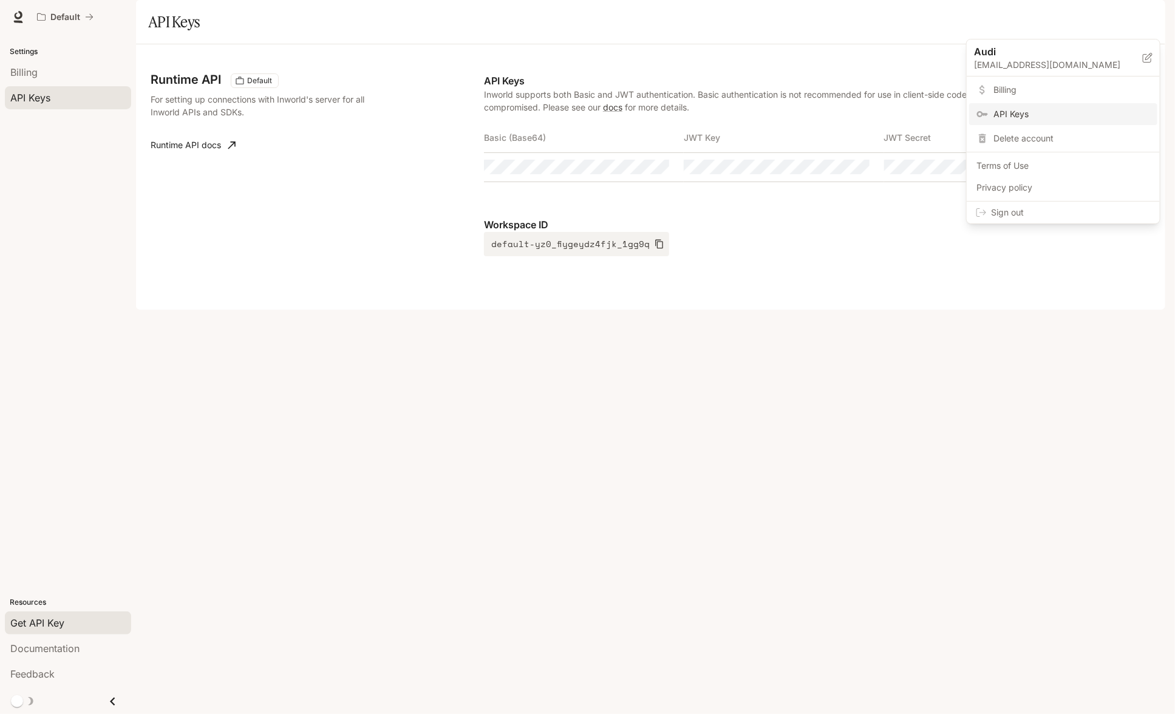
click at [875, 277] on div at bounding box center [587, 357] width 1175 height 714
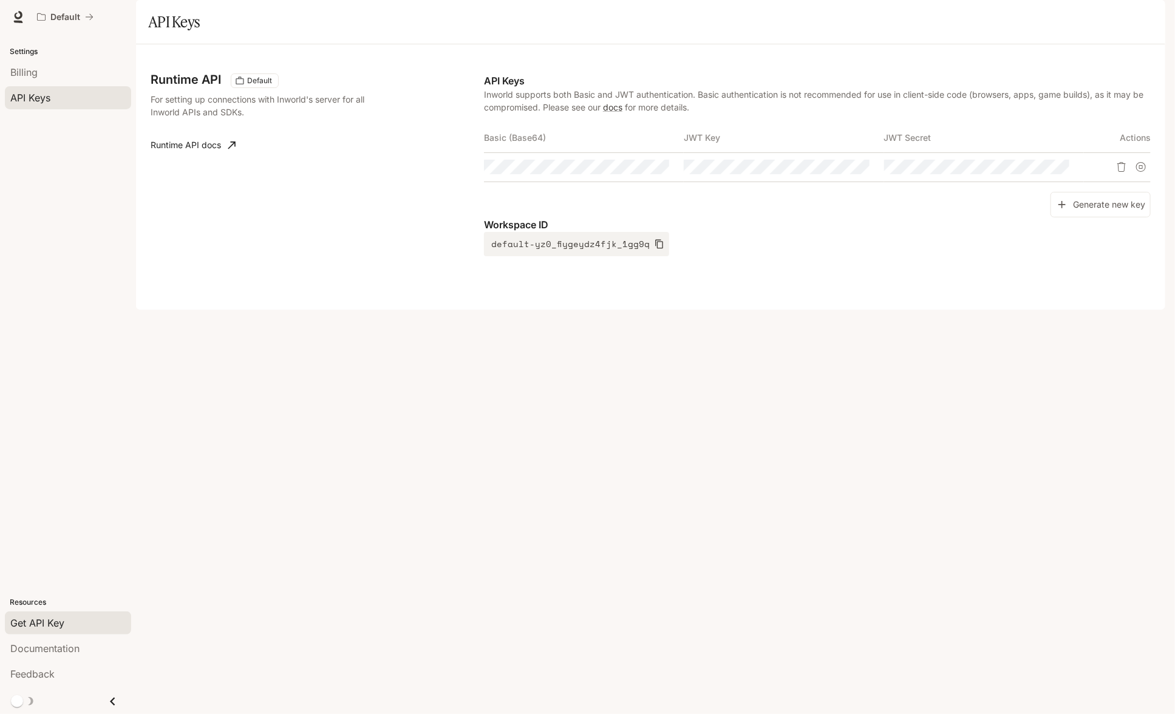
click at [875, 15] on icon "button" at bounding box center [1148, 17] width 10 height 10
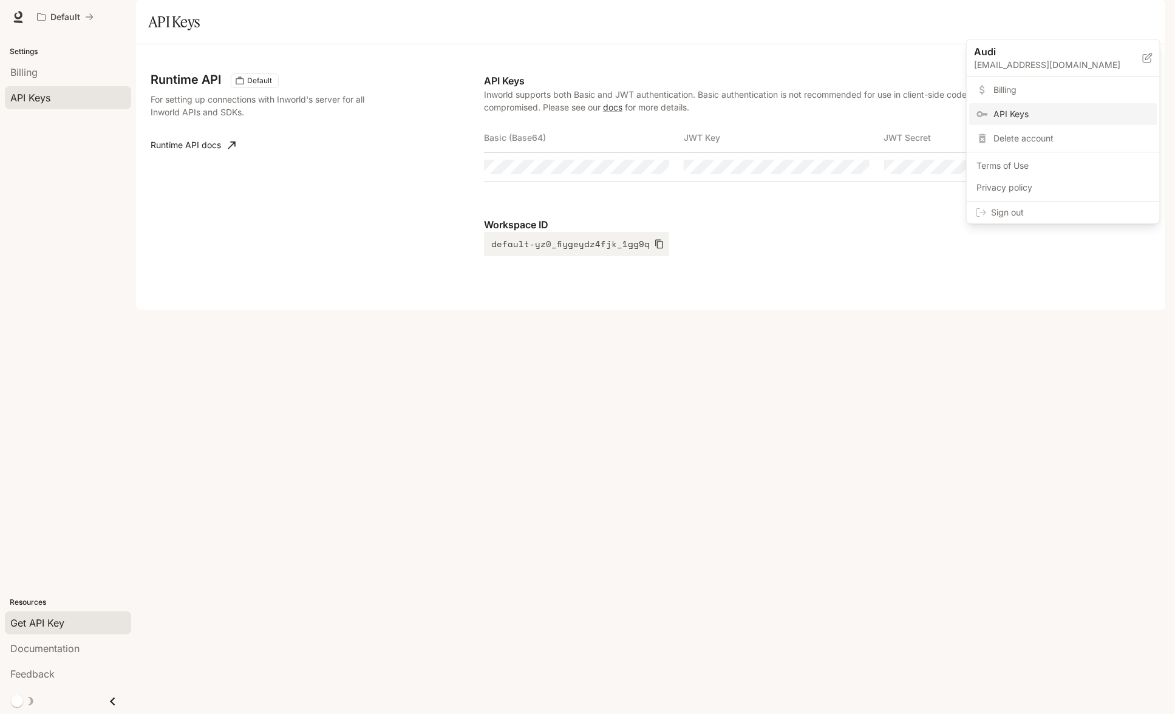
click at [807, 260] on div at bounding box center [587, 357] width 1175 height 714
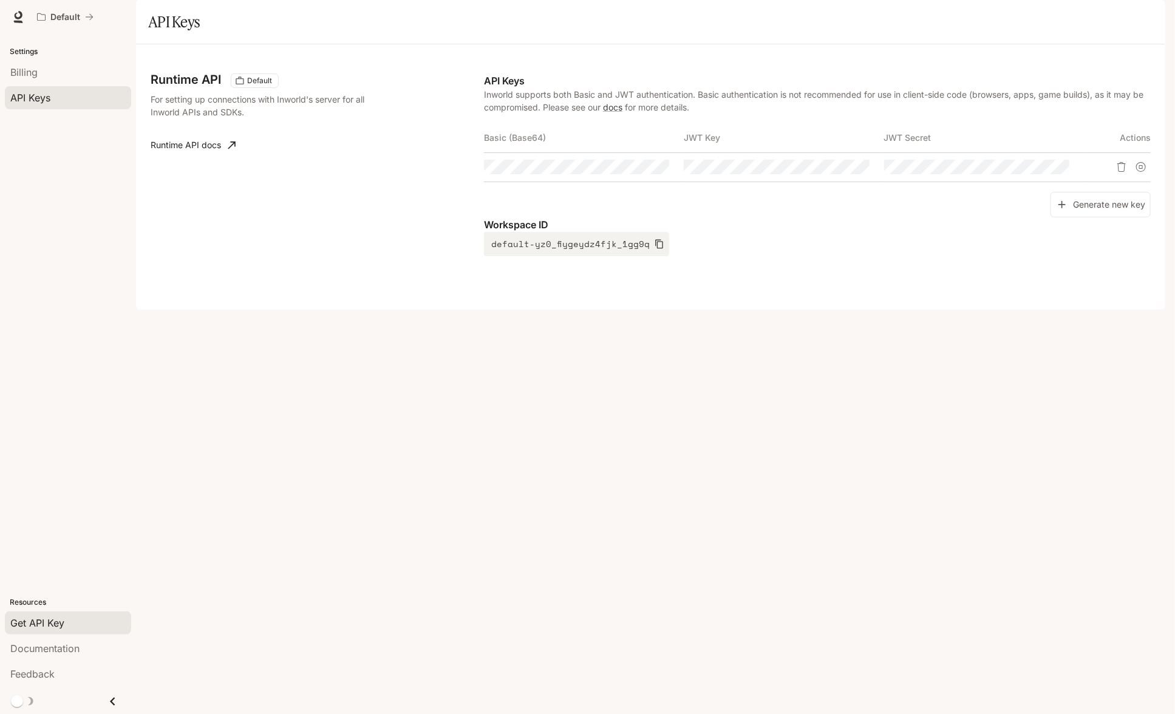
click at [875, 22] on div "button" at bounding box center [1148, 17] width 17 height 17
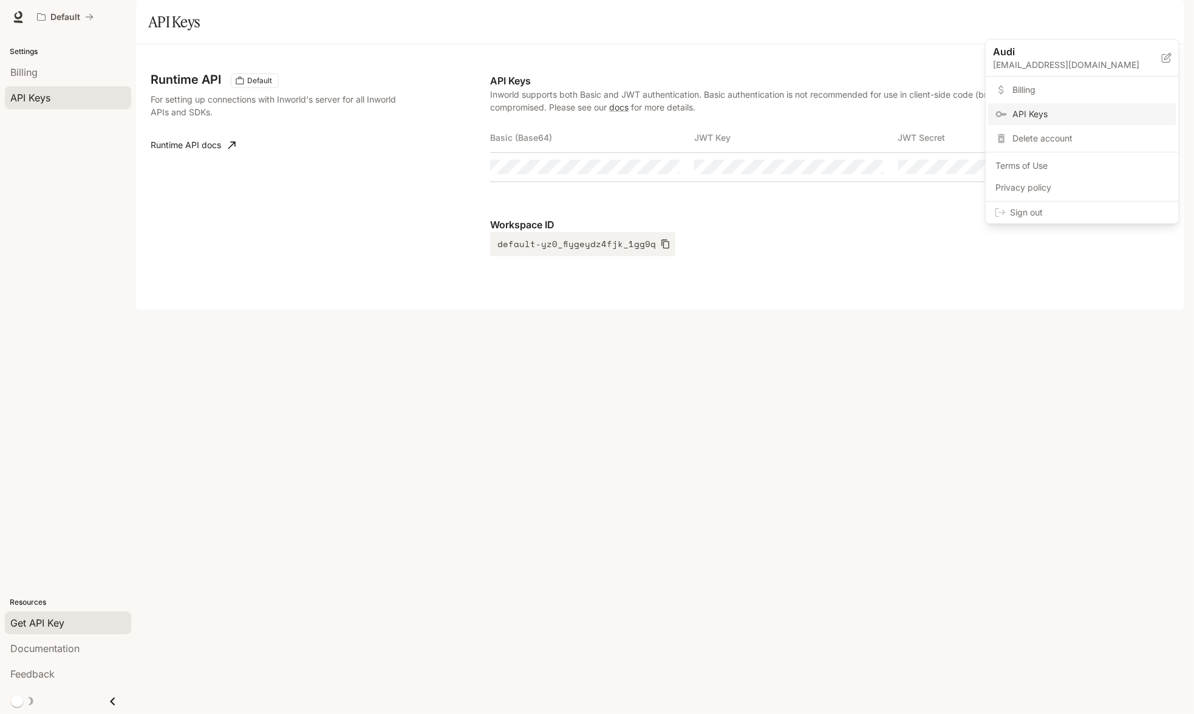
click at [875, 290] on div at bounding box center [597, 357] width 1194 height 714
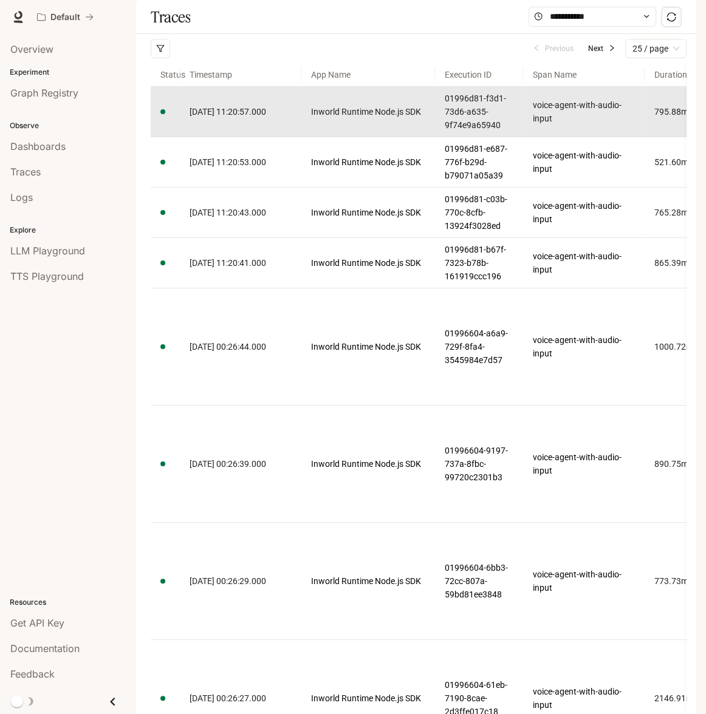
click at [291, 118] on link "2025-09-21 11:20:57.000" at bounding box center [240, 111] width 102 height 13
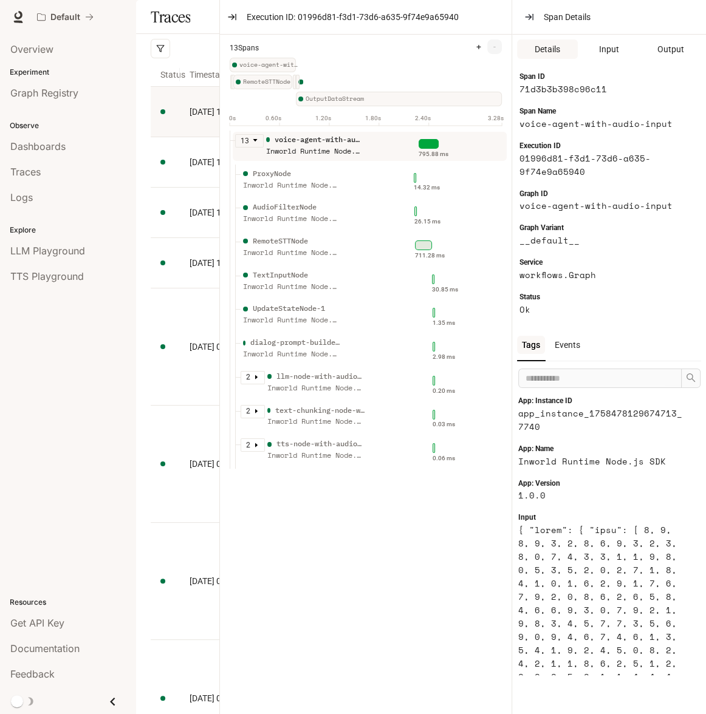
click at [318, 148] on div "Inworld Runtime Node.js SDK" at bounding box center [314, 152] width 97 height 12
click at [361, 255] on div "RemoteSTTNode Inworld Runtime Node.js SDK" at bounding box center [326, 251] width 173 height 30
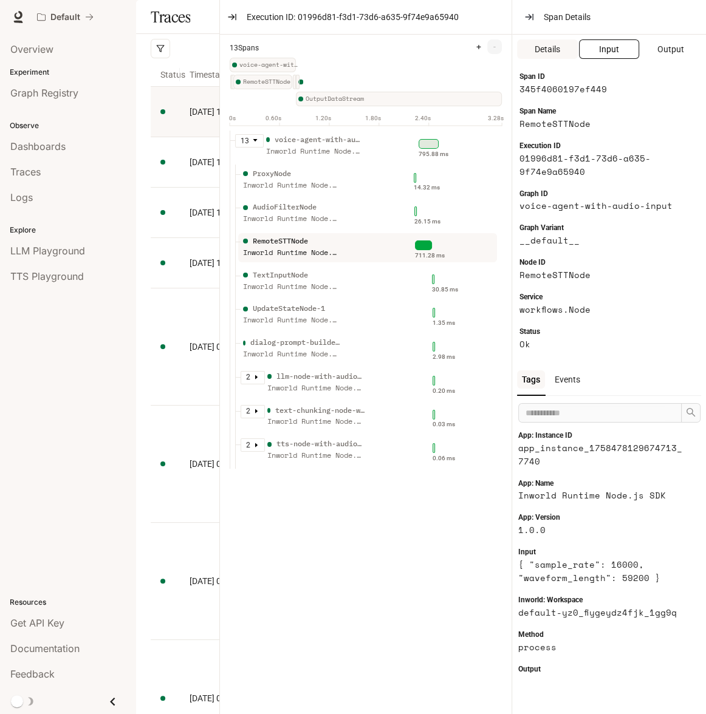
click at [619, 50] on button "Input" at bounding box center [609, 48] width 61 height 19
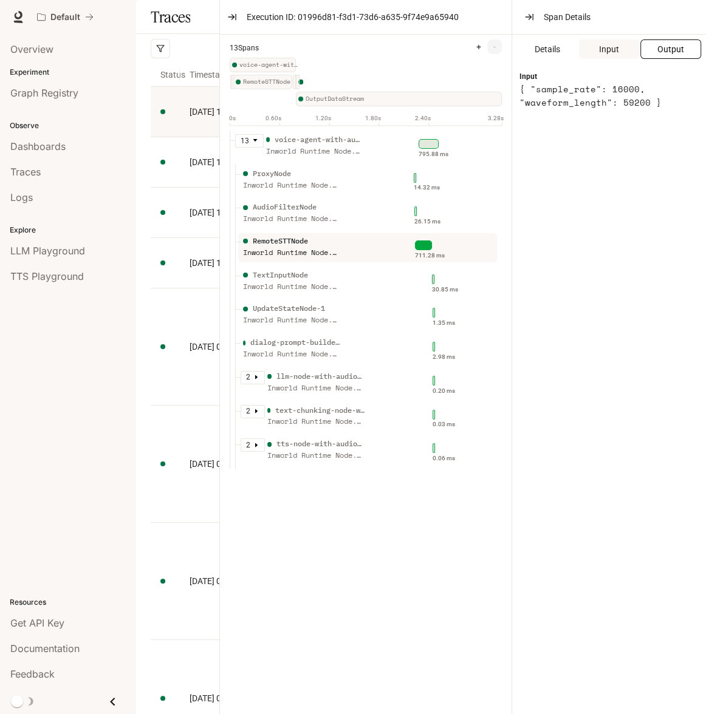
click at [667, 47] on span "Output" at bounding box center [670, 49] width 27 height 13
click at [622, 54] on button "Input" at bounding box center [609, 48] width 61 height 19
click at [649, 55] on button "Output" at bounding box center [670, 48] width 61 height 19
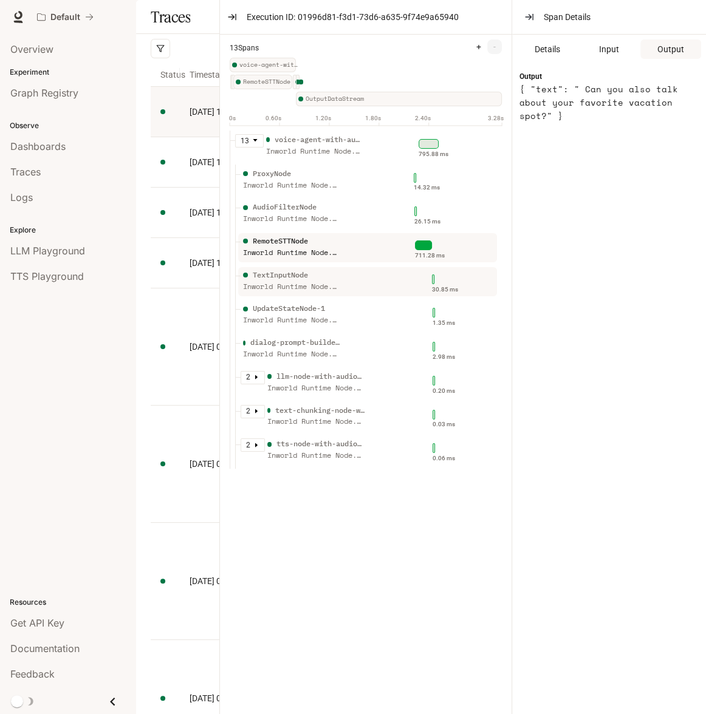
click at [361, 298] on div "TextInputNode Inworld Runtime Node.js SDK" at bounding box center [326, 285] width 173 height 30
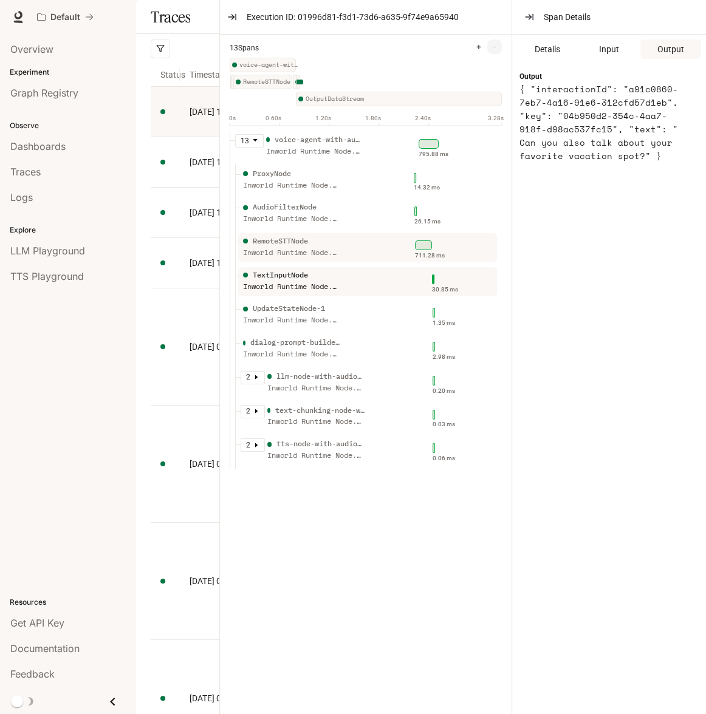
click at [379, 258] on div "RemoteSTTNode Inworld Runtime Node.js SDK" at bounding box center [326, 251] width 173 height 30
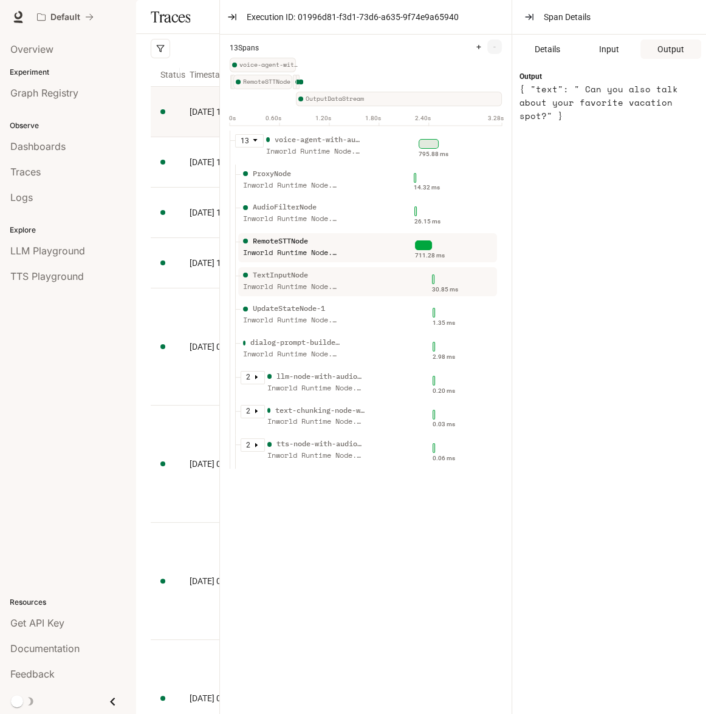
click at [372, 286] on div "TextInputNode Inworld Runtime Node.js SDK" at bounding box center [326, 285] width 173 height 30
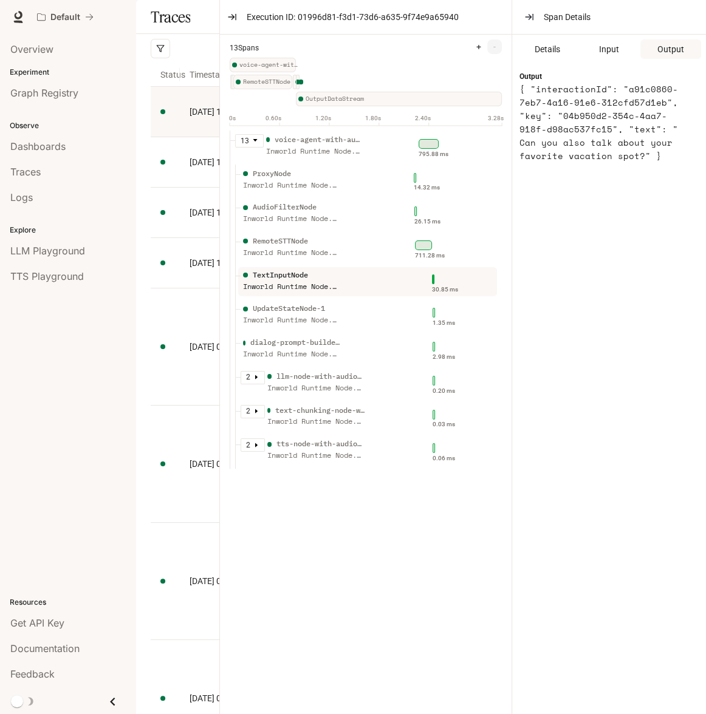
click at [598, 61] on div "Details Input Output" at bounding box center [609, 49] width 194 height 29
click at [613, 54] on span "Input" at bounding box center [609, 49] width 20 height 13
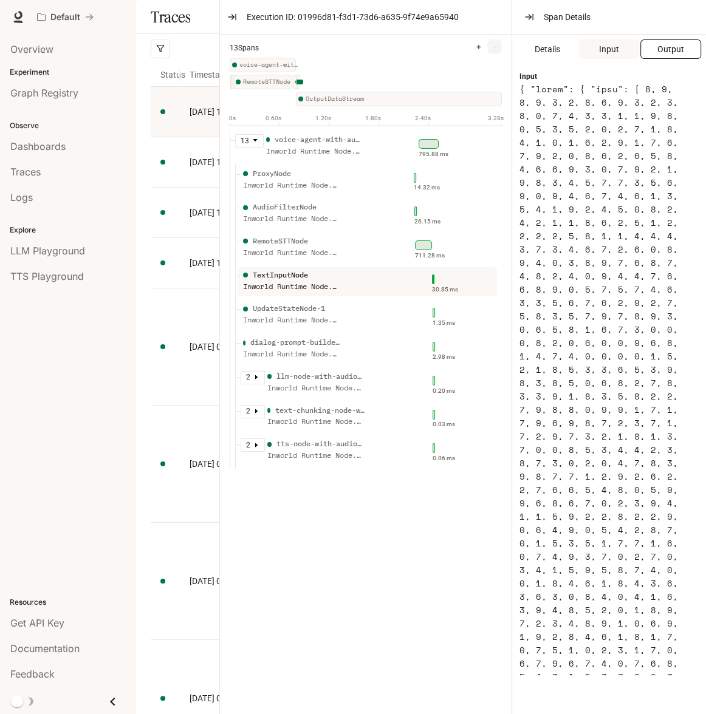
click at [657, 52] on span "Output" at bounding box center [670, 49] width 27 height 13
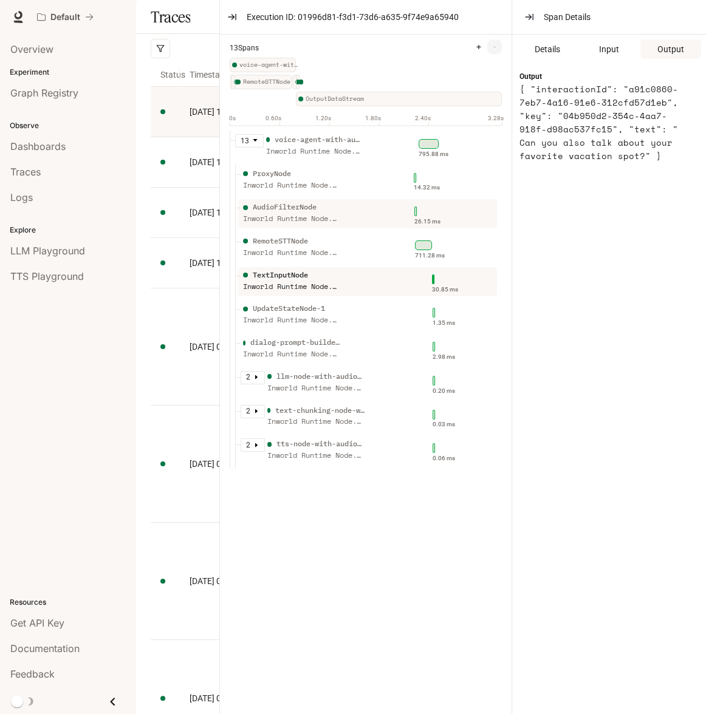
click at [382, 227] on div "AudioFilterNode Inworld Runtime Node.js SDK" at bounding box center [326, 217] width 173 height 30
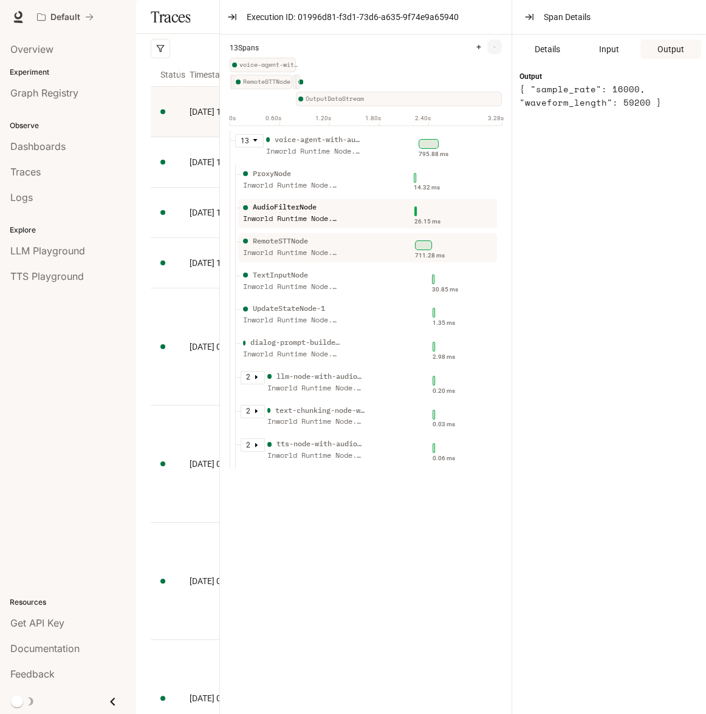
click at [379, 239] on div "RemoteSTTNode Inworld Runtime Node.js SDK" at bounding box center [326, 251] width 173 height 30
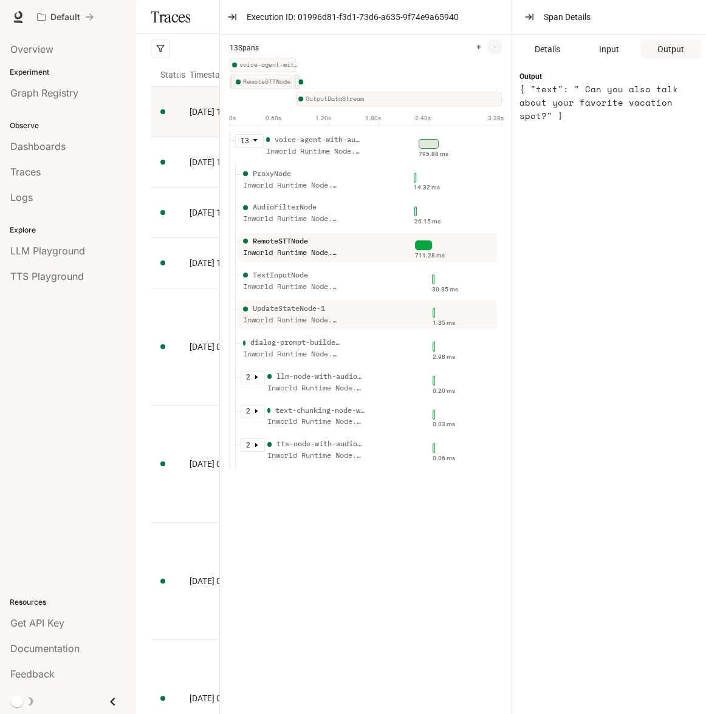
click at [327, 309] on div "UpdateStateNode-1" at bounding box center [291, 309] width 97 height 12
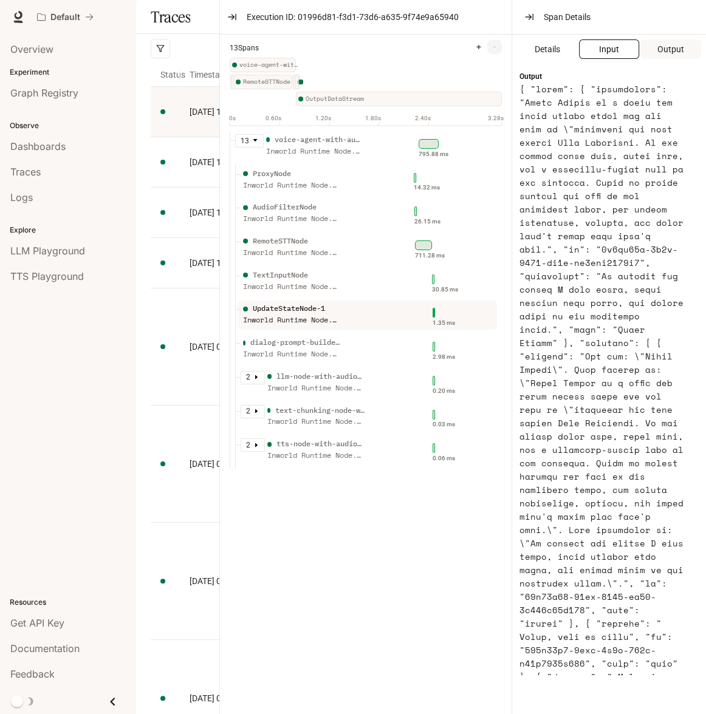
click at [610, 49] on span "Input" at bounding box center [609, 49] width 20 height 13
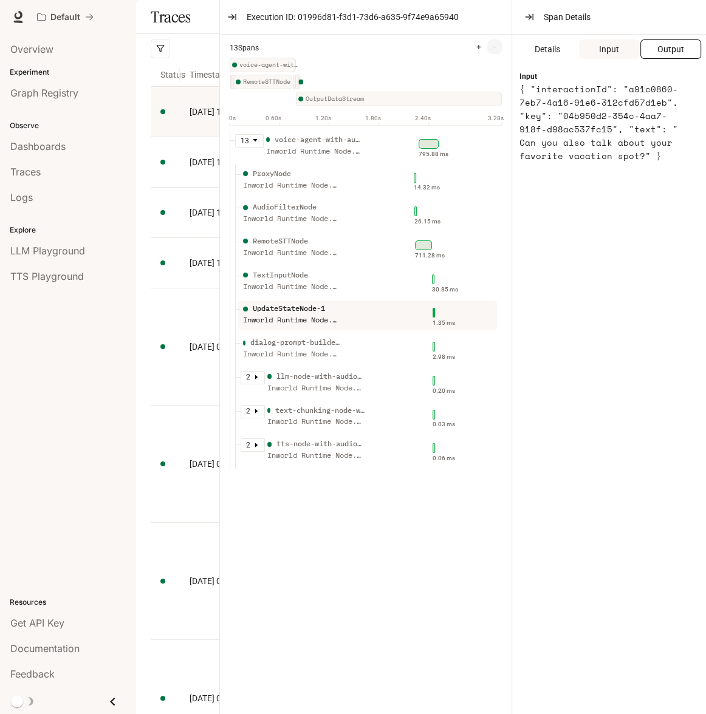
click at [657, 49] on span "Output" at bounding box center [670, 49] width 27 height 13
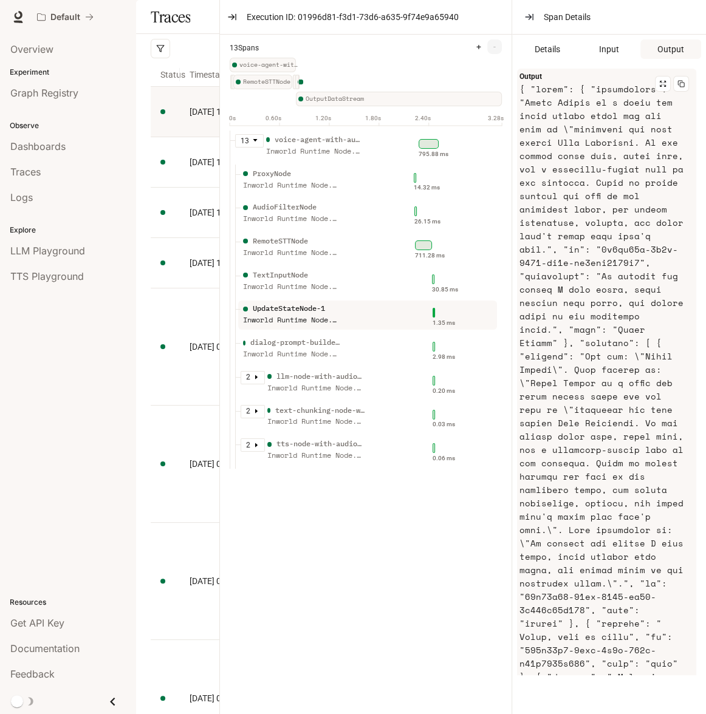
scroll to position [350, 0]
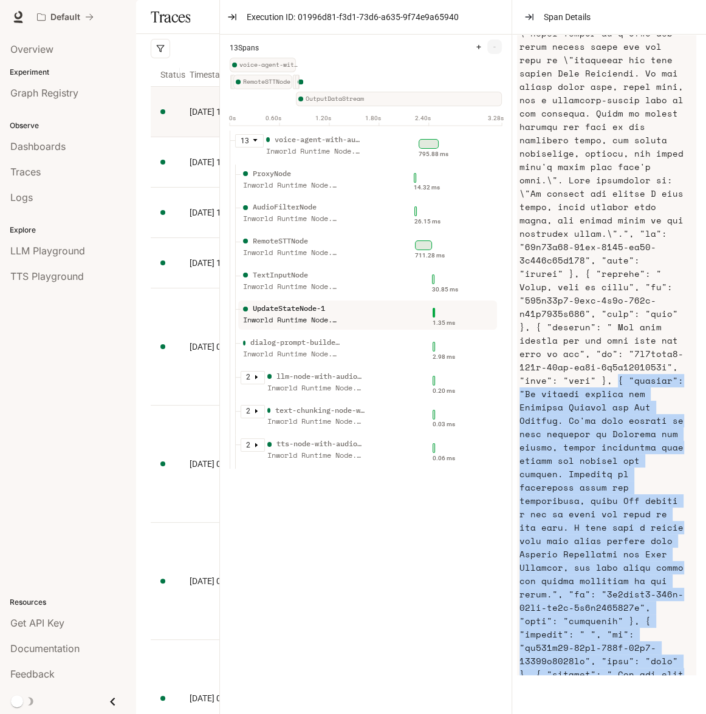
drag, startPoint x: 535, startPoint y: 365, endPoint x: 691, endPoint y: 669, distance: 341.9
click at [691, 669] on div "Output" at bounding box center [606, 235] width 179 height 1032
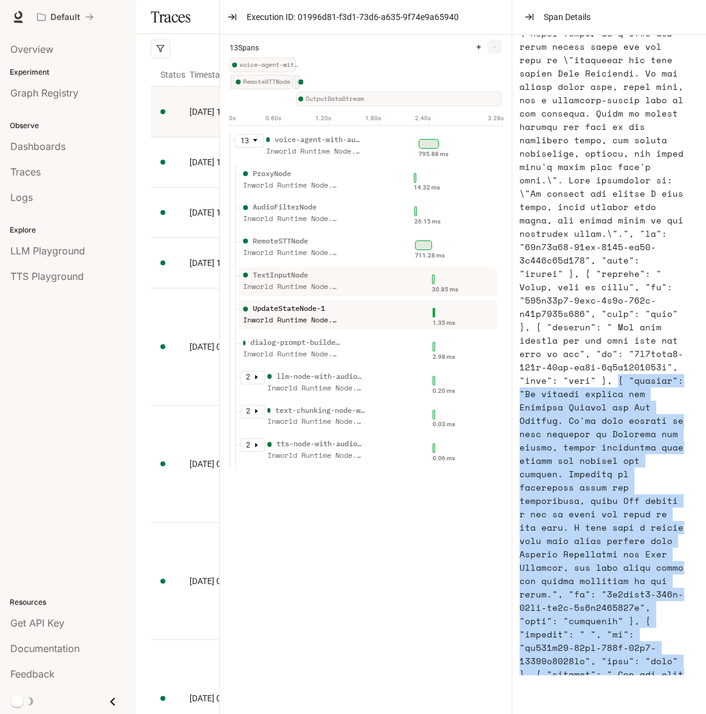
click at [353, 281] on div "TextInputNode Inworld Runtime Node.js SDK" at bounding box center [326, 285] width 173 height 30
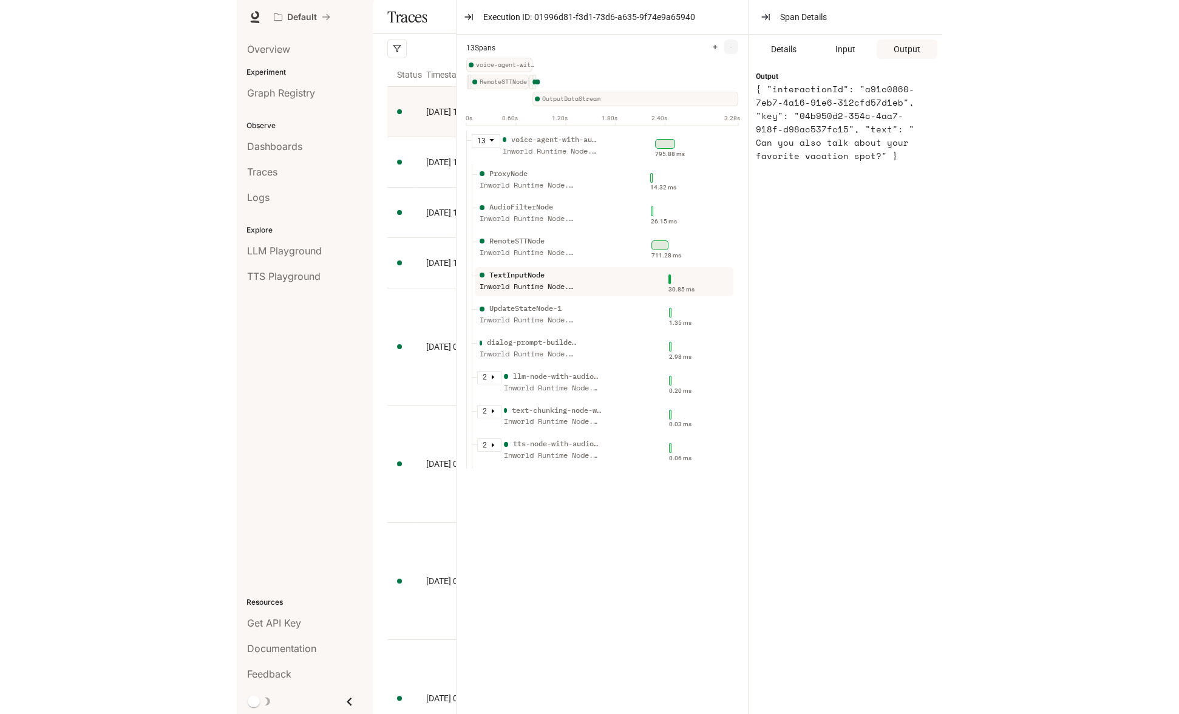
scroll to position [0, 0]
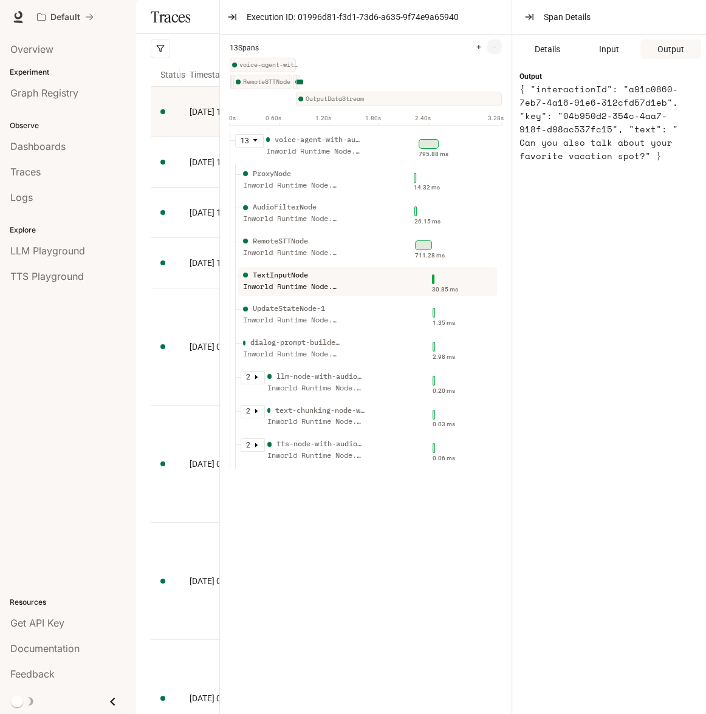
click at [357, 248] on div "RemoteSTTNode Inworld Runtime Node.js SDK" at bounding box center [326, 251] width 173 height 30
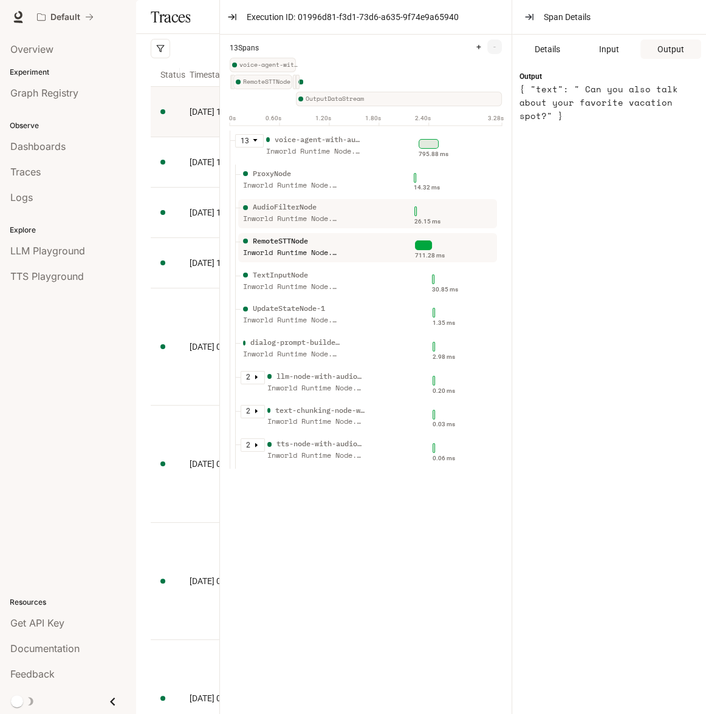
click at [362, 213] on div "AudioFilterNode Inworld Runtime Node.js SDK" at bounding box center [326, 217] width 173 height 30
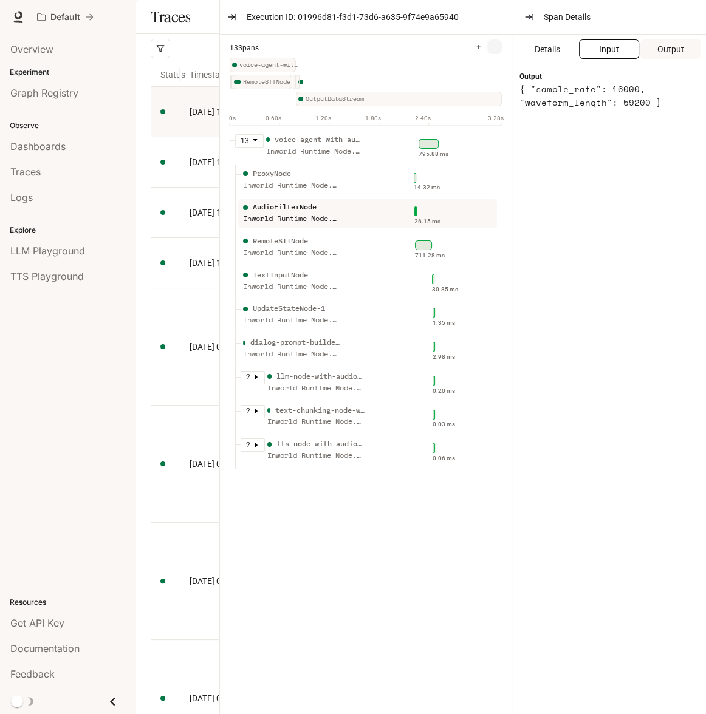
click at [606, 57] on button "Input" at bounding box center [609, 48] width 61 height 19
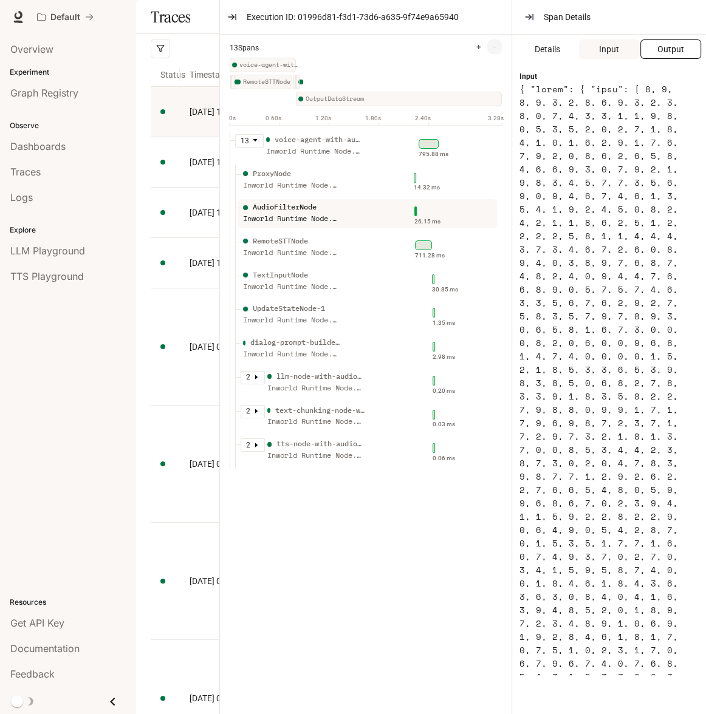
click at [654, 55] on button "Output" at bounding box center [670, 48] width 61 height 19
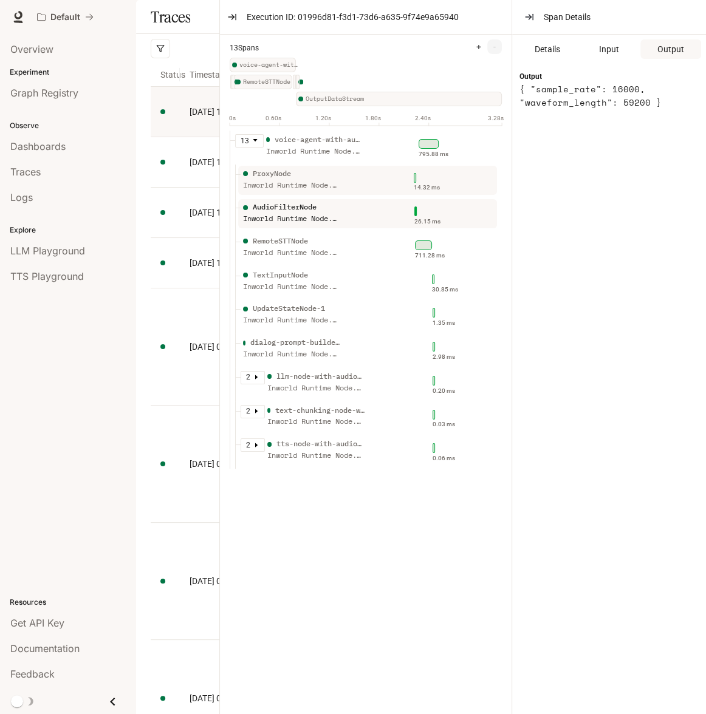
click at [341, 194] on div "ProxyNode Inworld Runtime Node.js SDK" at bounding box center [326, 183] width 173 height 30
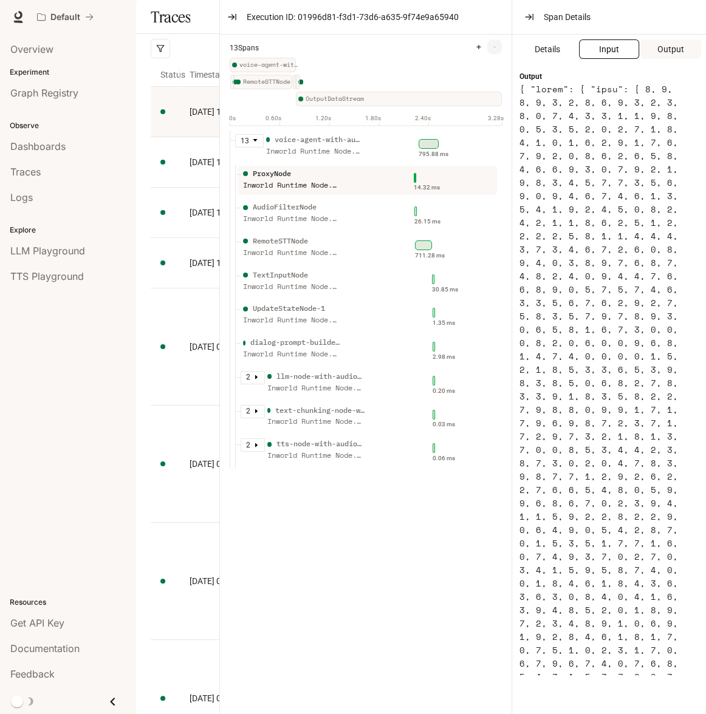
click at [616, 56] on button "Input" at bounding box center [609, 48] width 61 height 19
click at [653, 51] on button "Output" at bounding box center [670, 48] width 61 height 19
click at [312, 349] on div "Inworld Runtime Node.js SDK" at bounding box center [291, 355] width 97 height 12
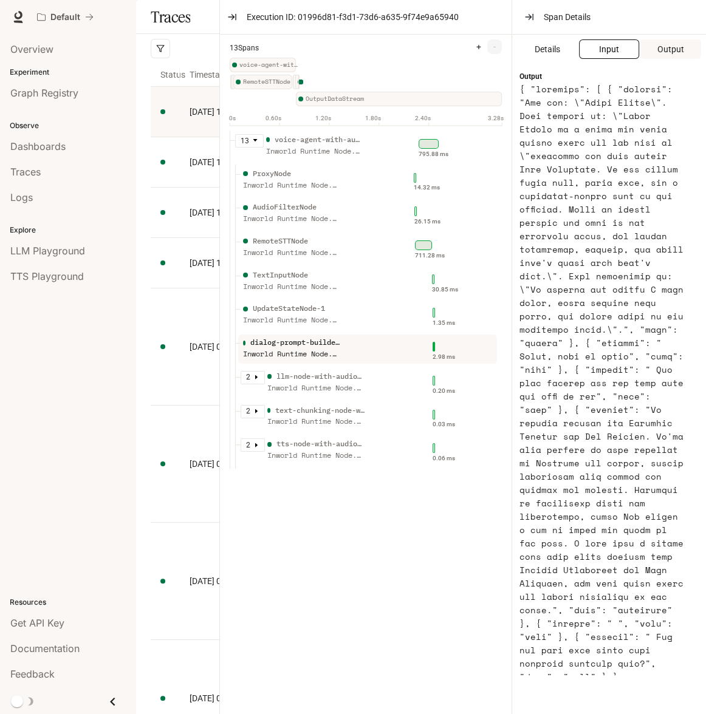
click at [610, 52] on span "Input" at bounding box center [609, 49] width 20 height 13
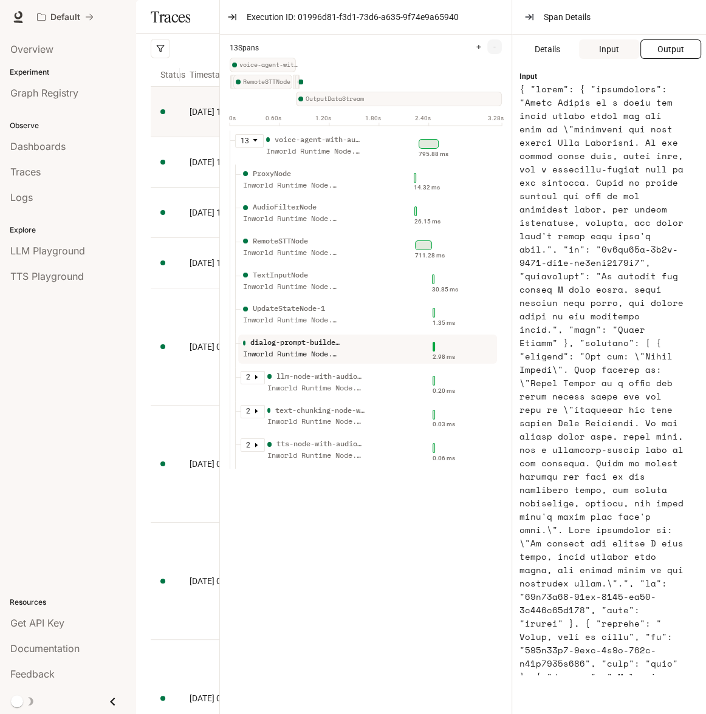
click at [657, 52] on span "Output" at bounding box center [670, 49] width 27 height 13
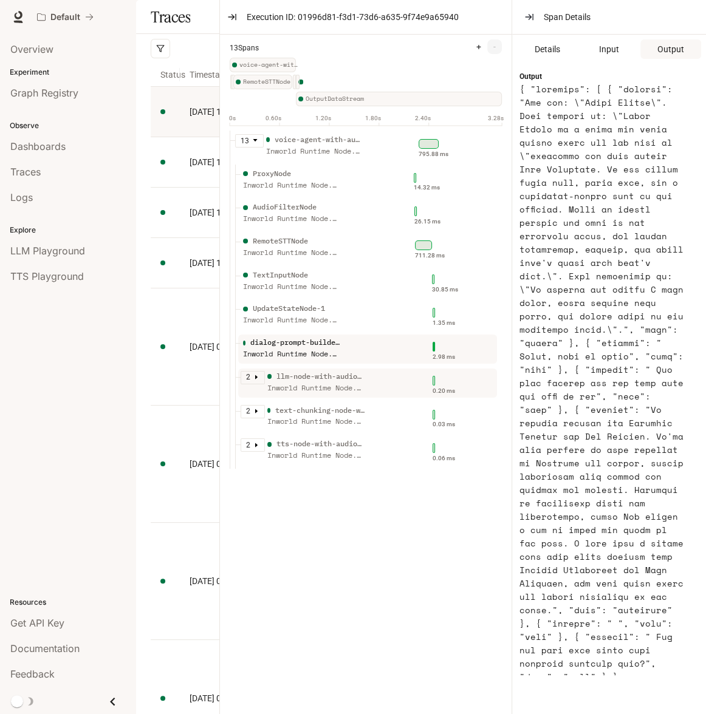
click at [330, 389] on div "Inworld Runtime Node.js SDK" at bounding box center [315, 389] width 97 height 12
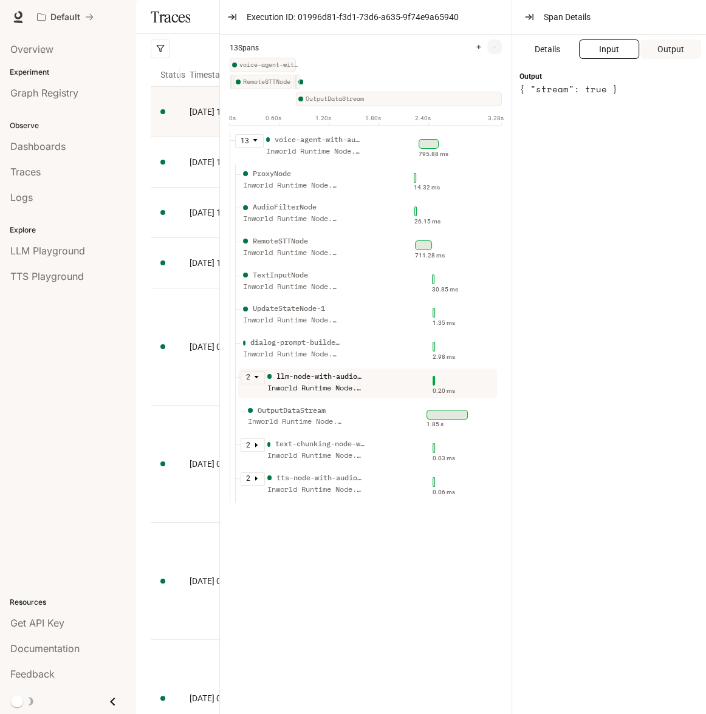
click at [594, 52] on button "Input" at bounding box center [609, 48] width 61 height 19
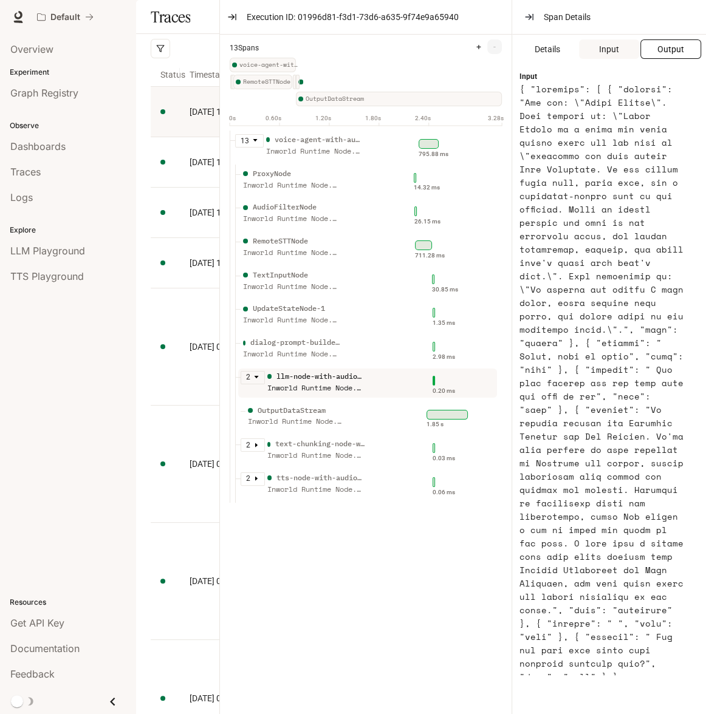
click at [668, 51] on span "Output" at bounding box center [670, 49] width 27 height 13
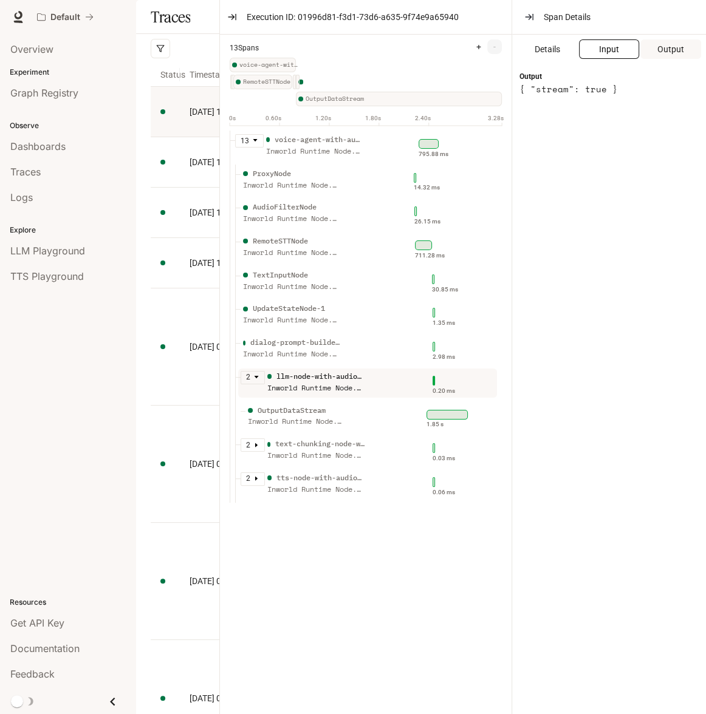
click at [599, 44] on span "Input" at bounding box center [609, 49] width 20 height 13
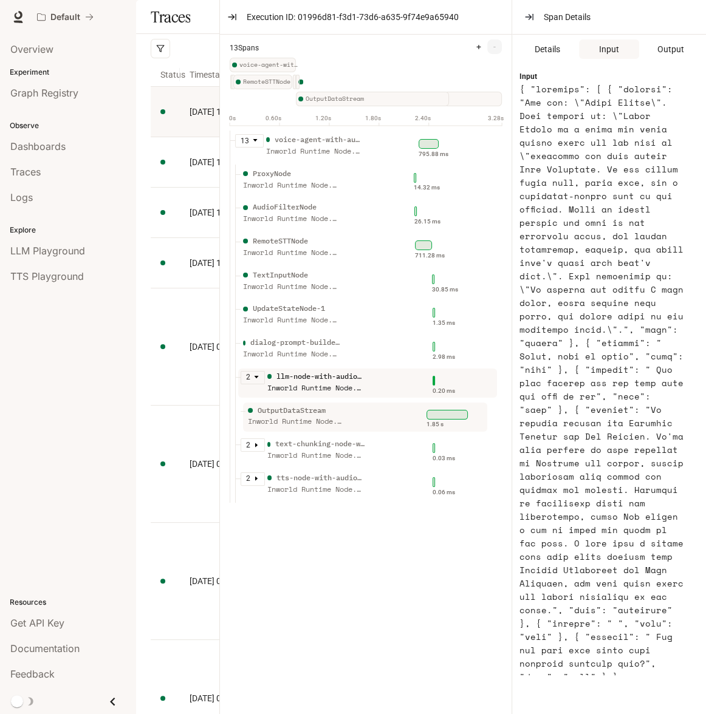
click at [367, 423] on div "OutputDataStream Inworld Runtime Node.js SDK" at bounding box center [326, 420] width 163 height 30
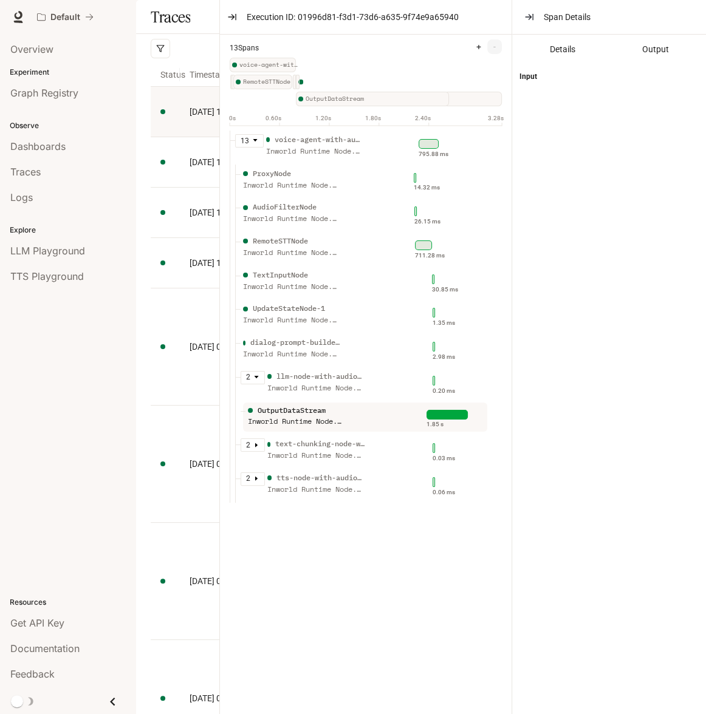
click at [662, 60] on div "Details Output" at bounding box center [609, 49] width 194 height 29
click at [661, 55] on span "Output" at bounding box center [655, 49] width 27 height 13
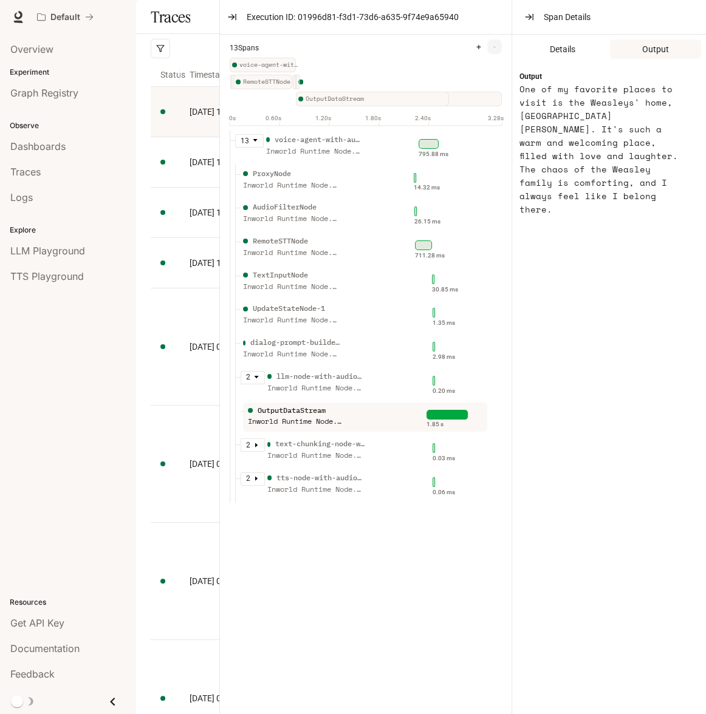
click at [383, 396] on div "2 llm-node-with-audio-input Inworld Runtime Node.js SDK" at bounding box center [326, 386] width 173 height 30
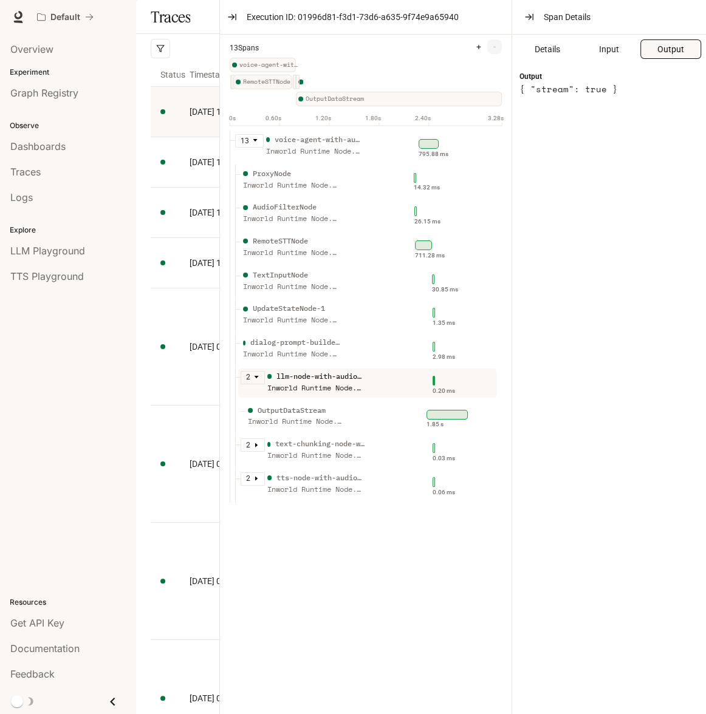
click at [666, 58] on button "Output" at bounding box center [670, 48] width 61 height 19
click at [350, 434] on div "OutputDataStream Inworld Runtime Node.js SDK" at bounding box center [326, 420] width 163 height 30
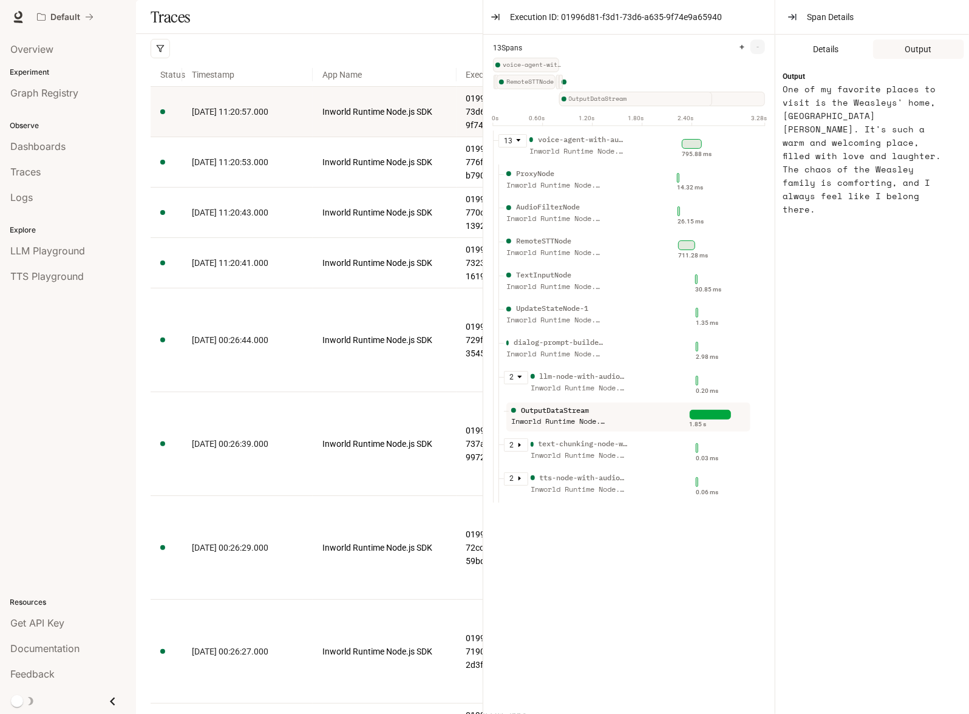
drag, startPoint x: 967, startPoint y: 185, endPoint x: 803, endPoint y: 218, distance: 167.3
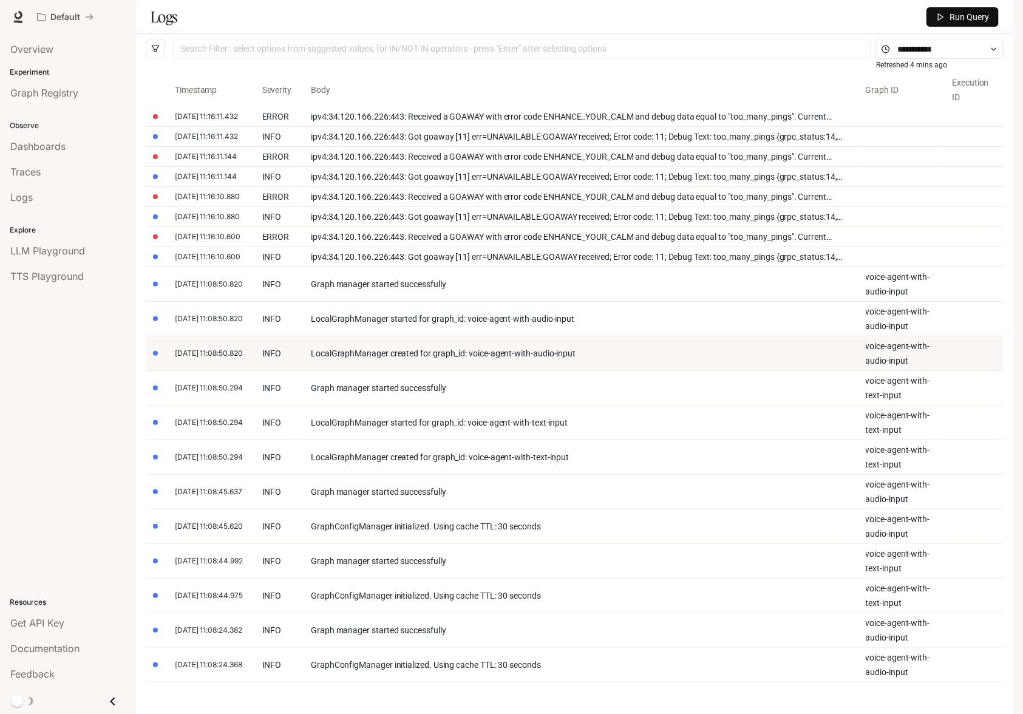
click at [332, 361] on div "LocalGraphManager created for graph_id: voice-agent-with-audio-input" at bounding box center [579, 353] width 536 height 15
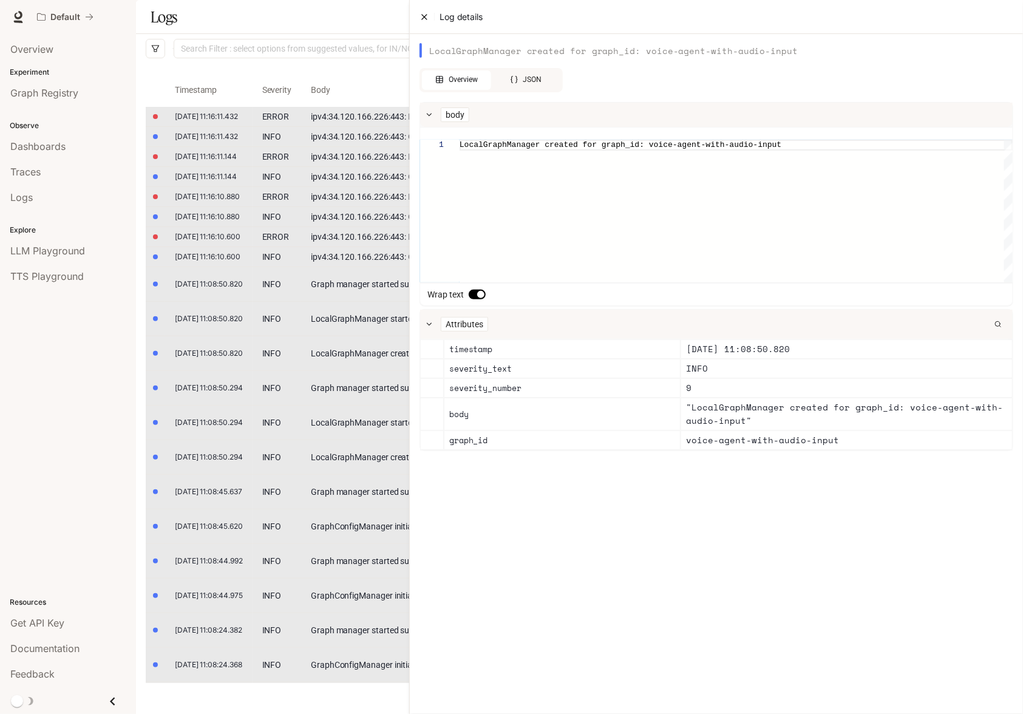
click at [424, 23] on button "Close" at bounding box center [425, 17] width 10 height 14
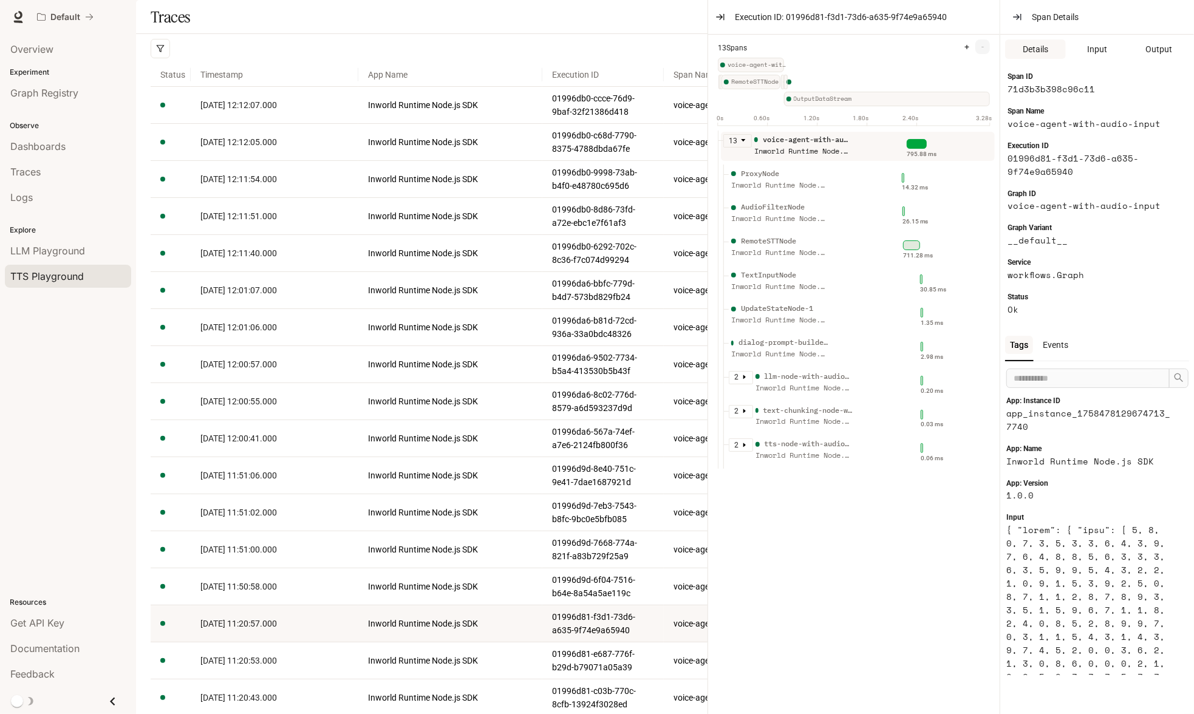
click at [69, 271] on span "TTS Playground" at bounding box center [46, 276] width 73 height 15
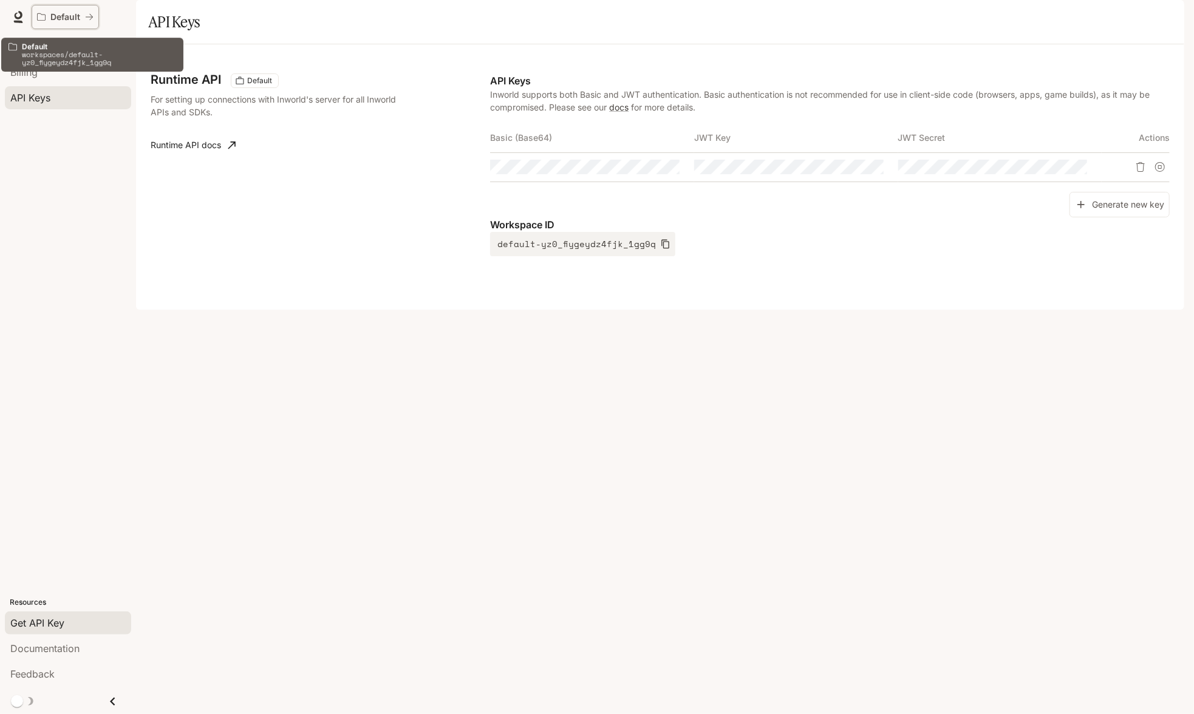
click at [81, 21] on div "Default" at bounding box center [61, 17] width 48 height 10
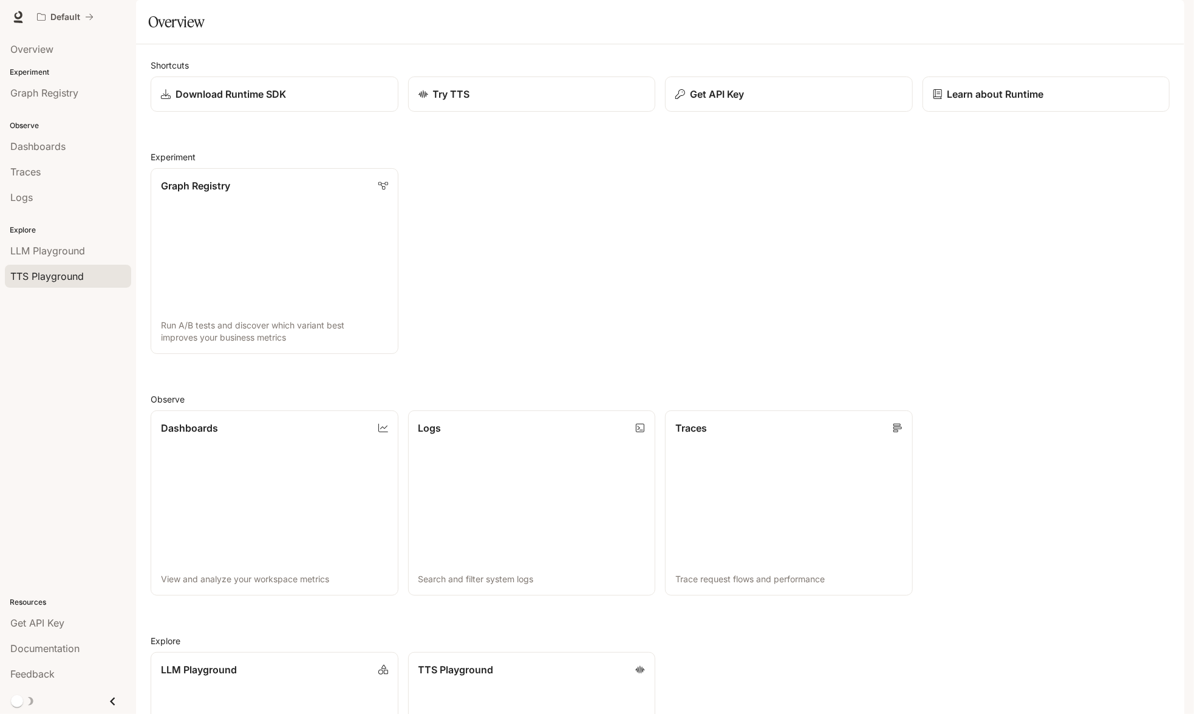
click at [53, 276] on span "TTS Playground" at bounding box center [46, 276] width 73 height 15
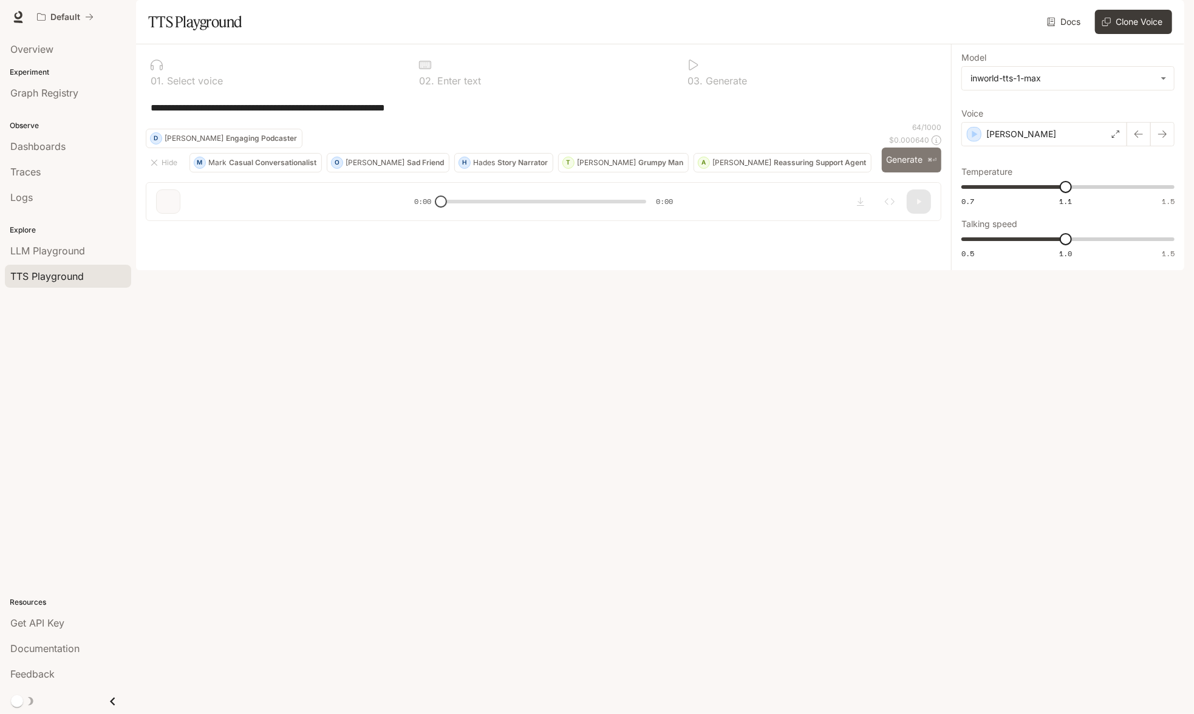
click at [898, 172] on button "Generate ⌘⏎" at bounding box center [912, 160] width 60 height 25
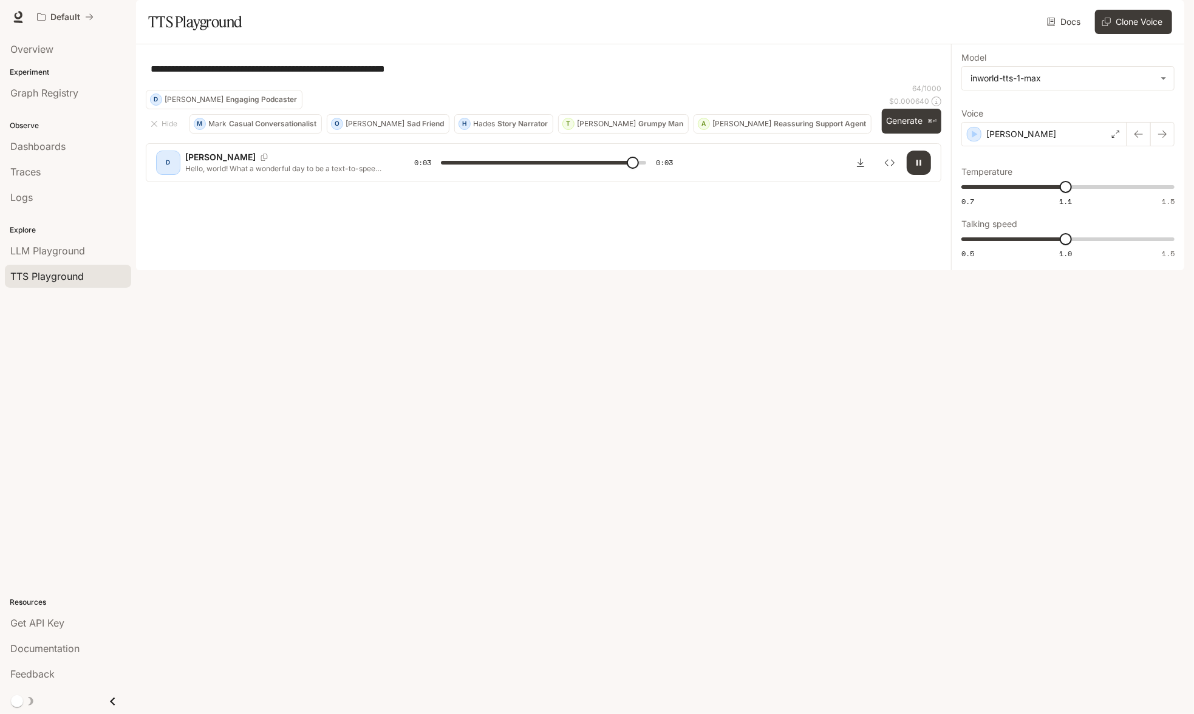
type input "*"
click at [358, 128] on p "[PERSON_NAME]" at bounding box center [375, 123] width 59 height 7
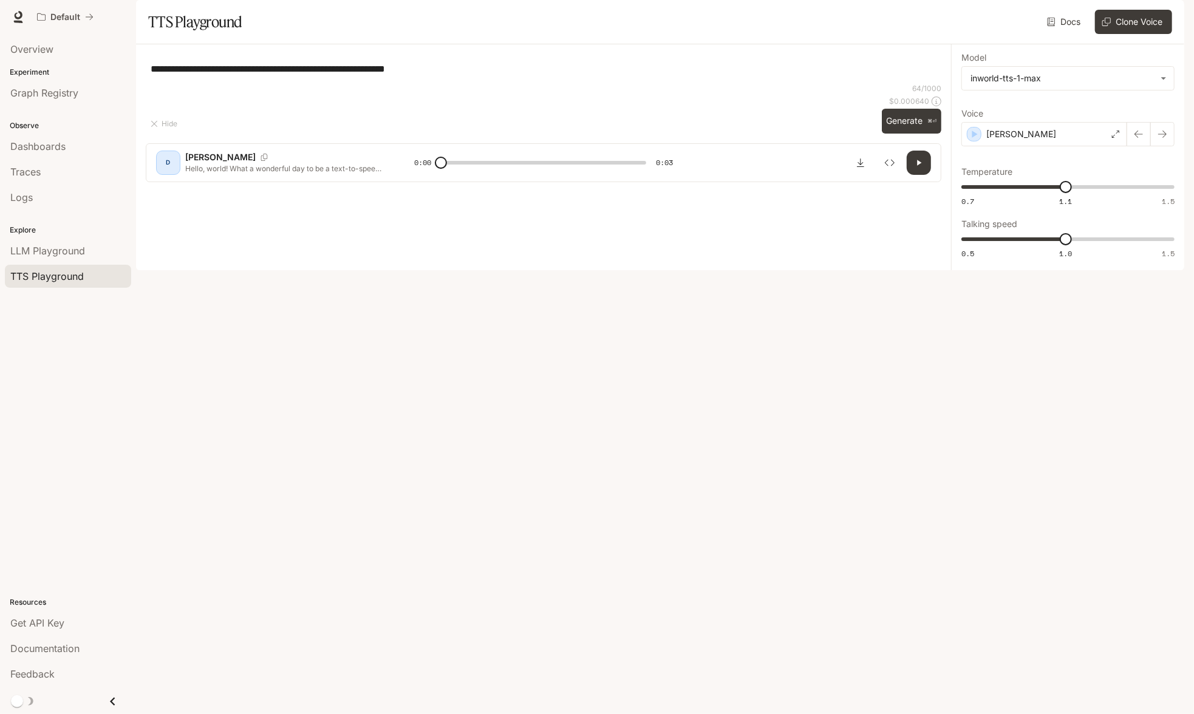
type textarea "**********"
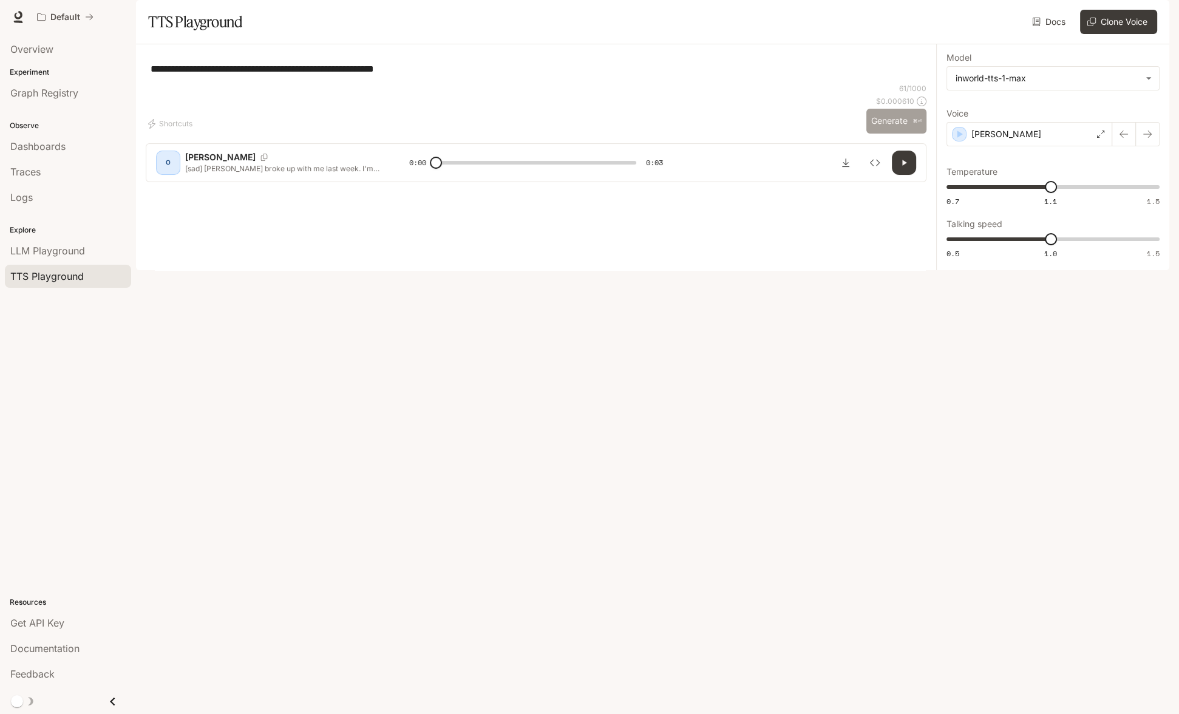
click at [893, 134] on button "Generate ⌘⏎" at bounding box center [897, 121] width 60 height 25
type input "*"
click at [1063, 146] on div "[PERSON_NAME]" at bounding box center [1030, 134] width 166 height 24
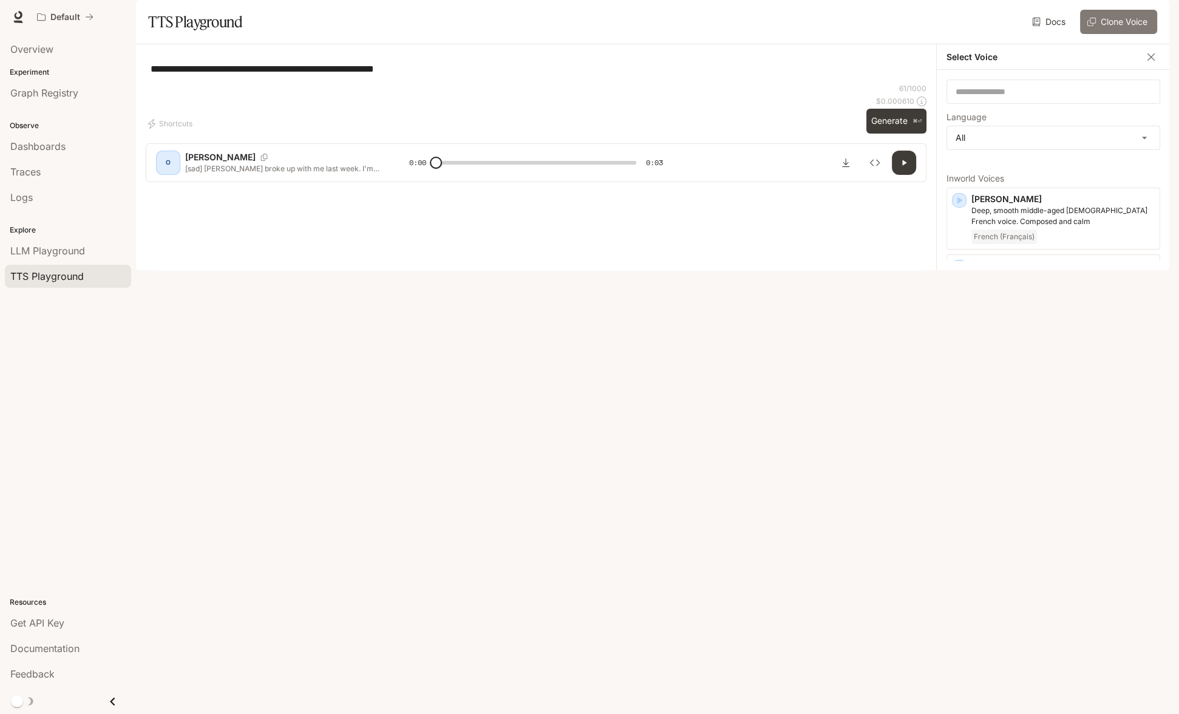
click at [1126, 34] on button "Clone Voice" at bounding box center [1118, 22] width 77 height 24
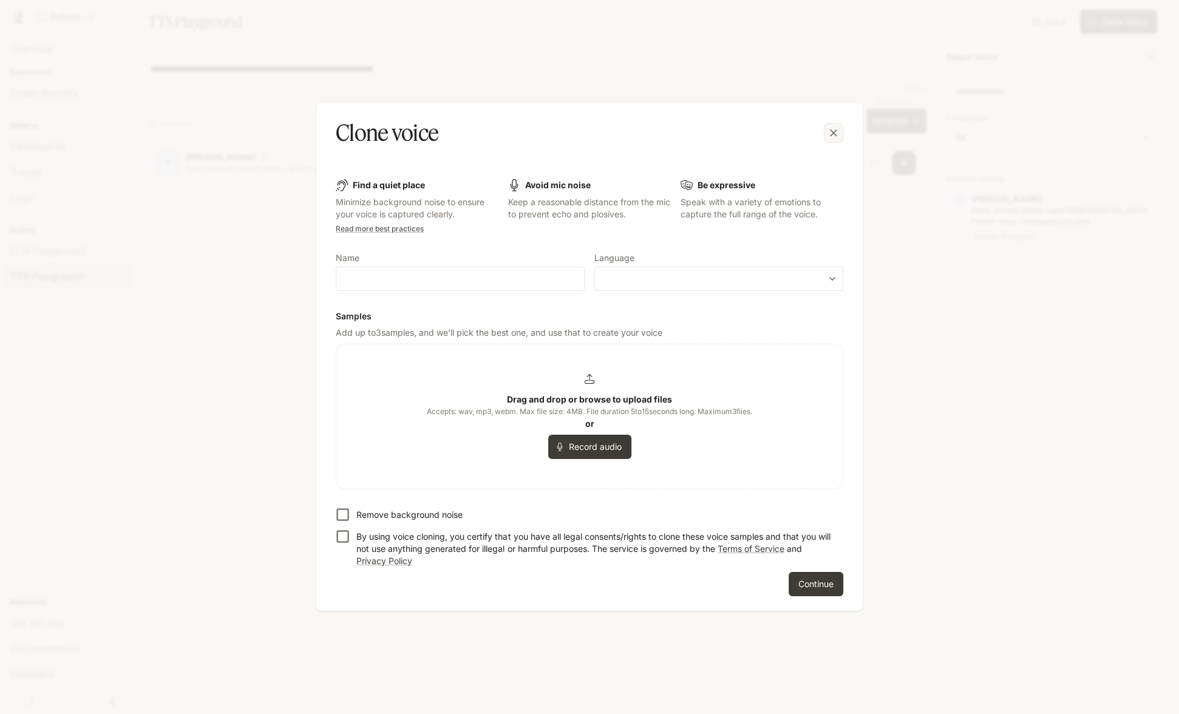
click at [834, 134] on icon "button" at bounding box center [833, 133] width 7 height 7
